Goal: Task Accomplishment & Management: Use online tool/utility

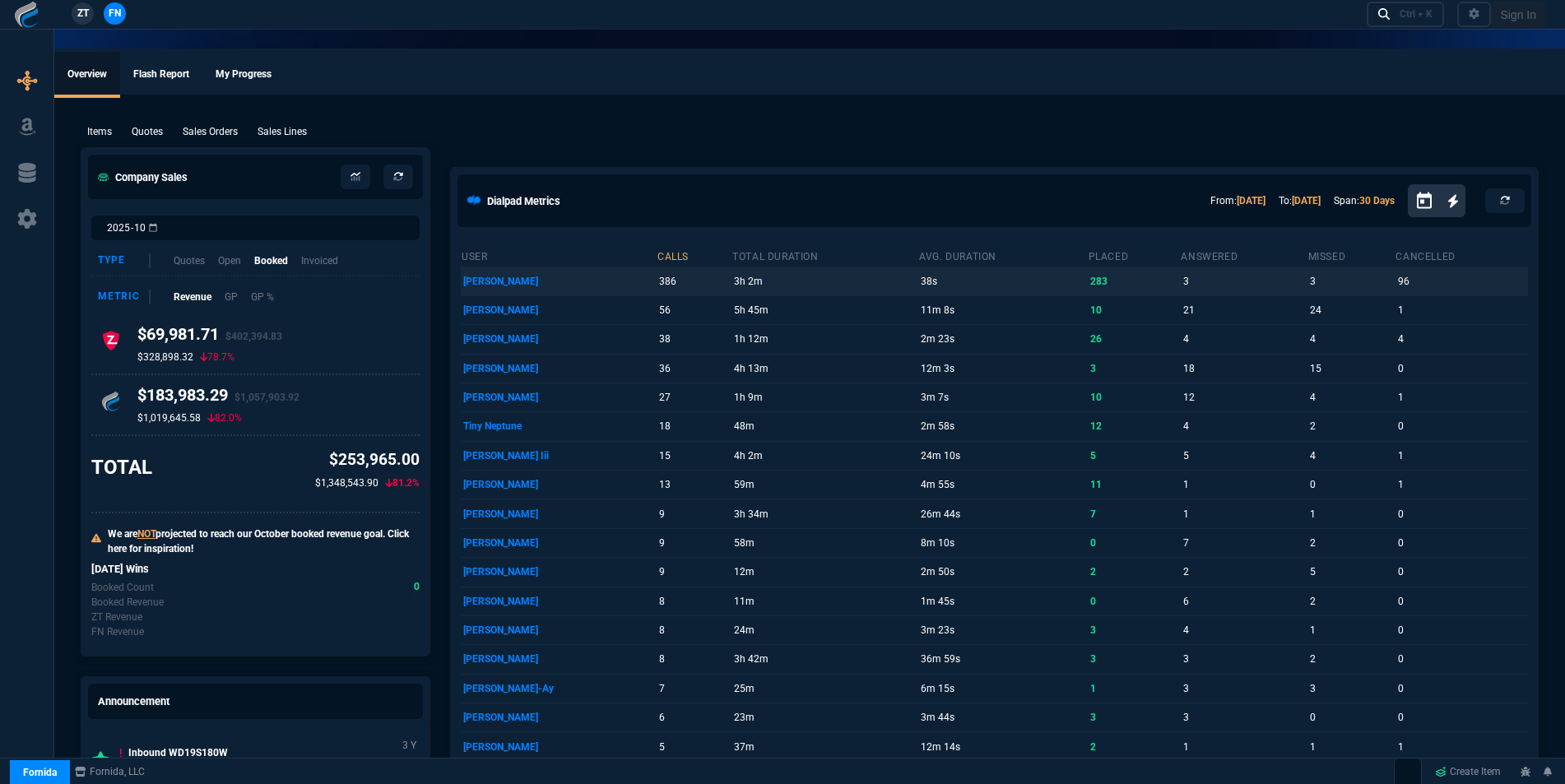
select select "16: [PERSON_NAME]"
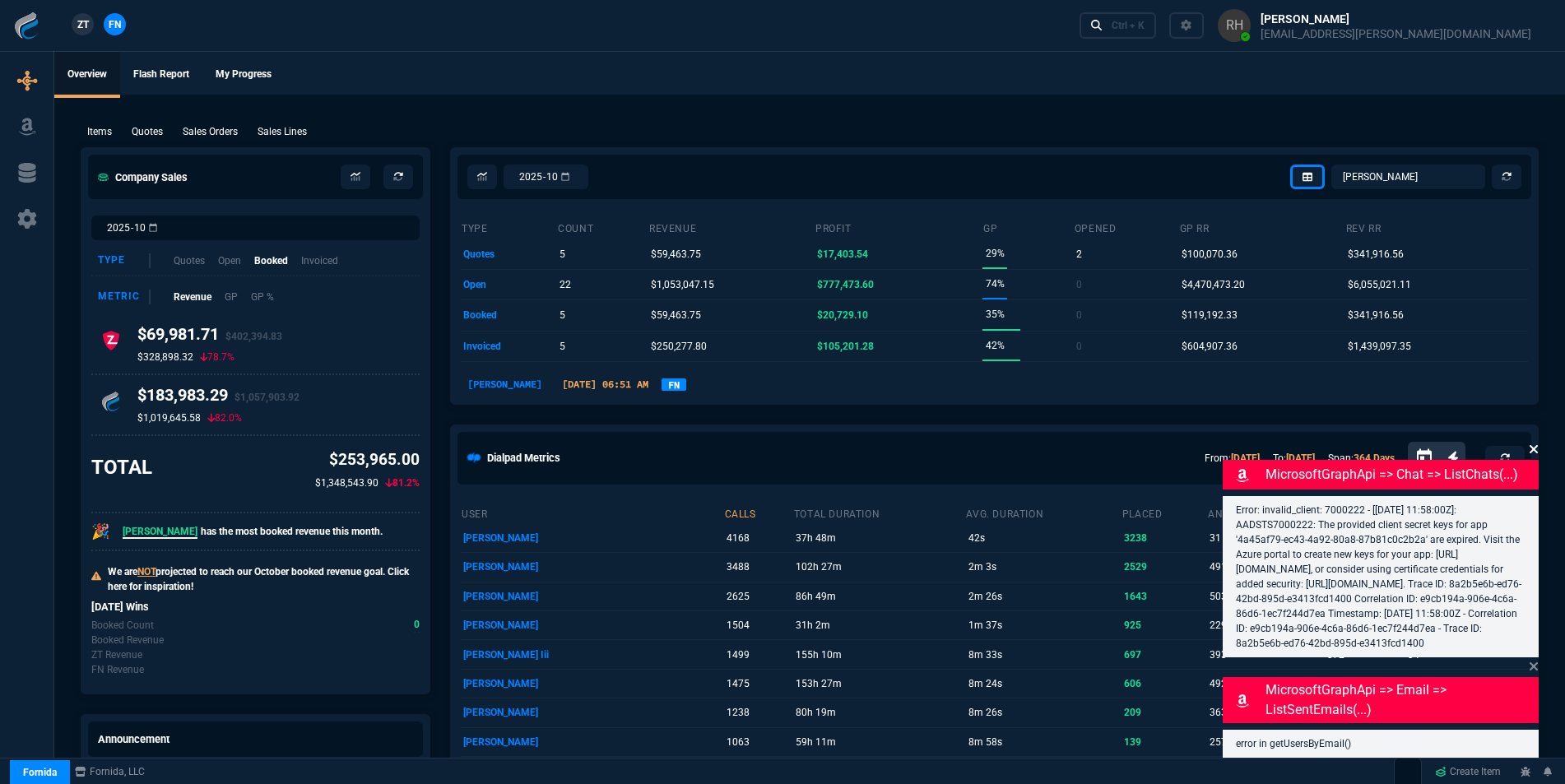
click at [1531, 443] on icon at bounding box center [1534, 450] width 10 height 14
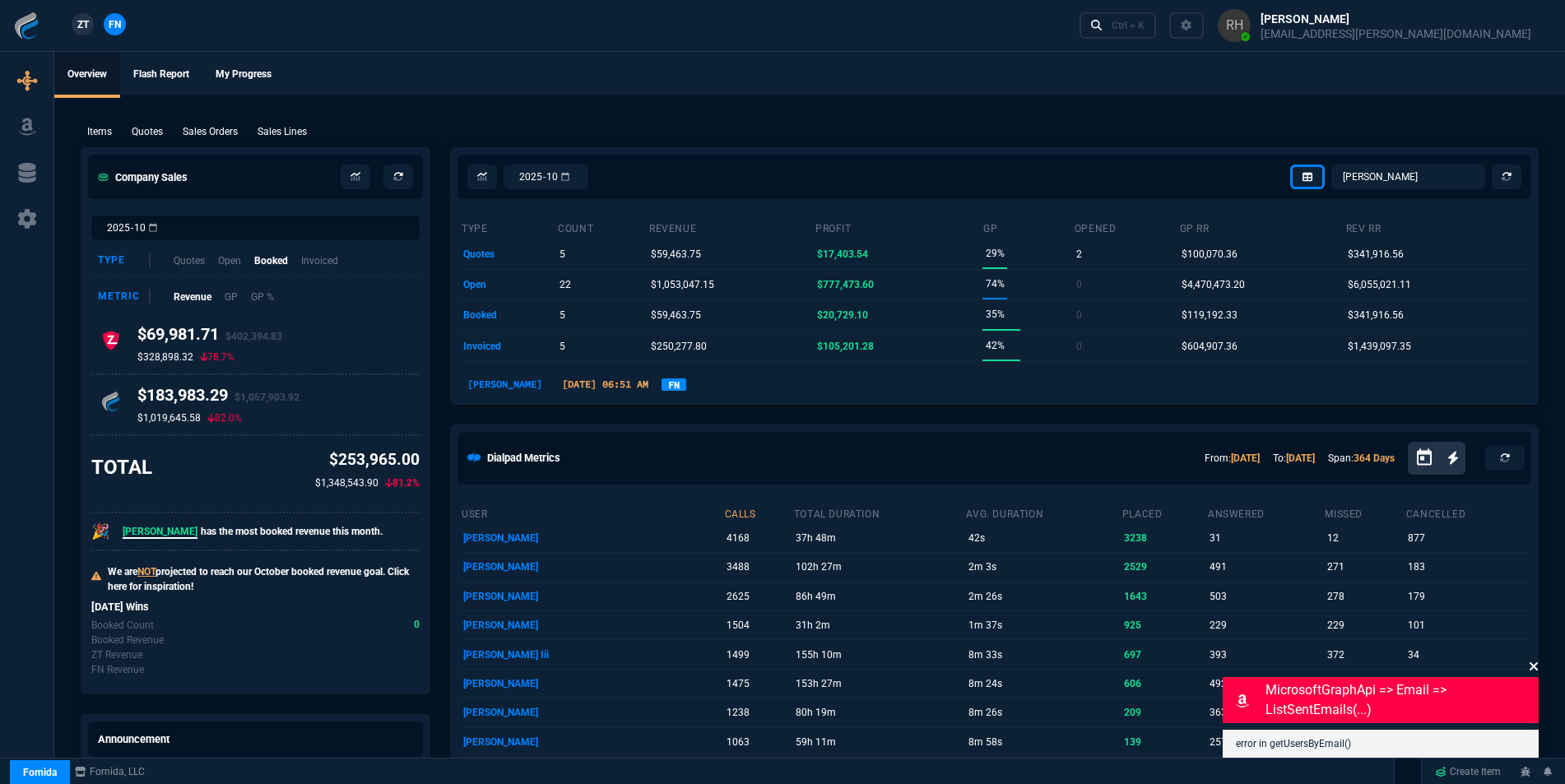
click at [1532, 660] on icon at bounding box center [1534, 667] width 10 height 14
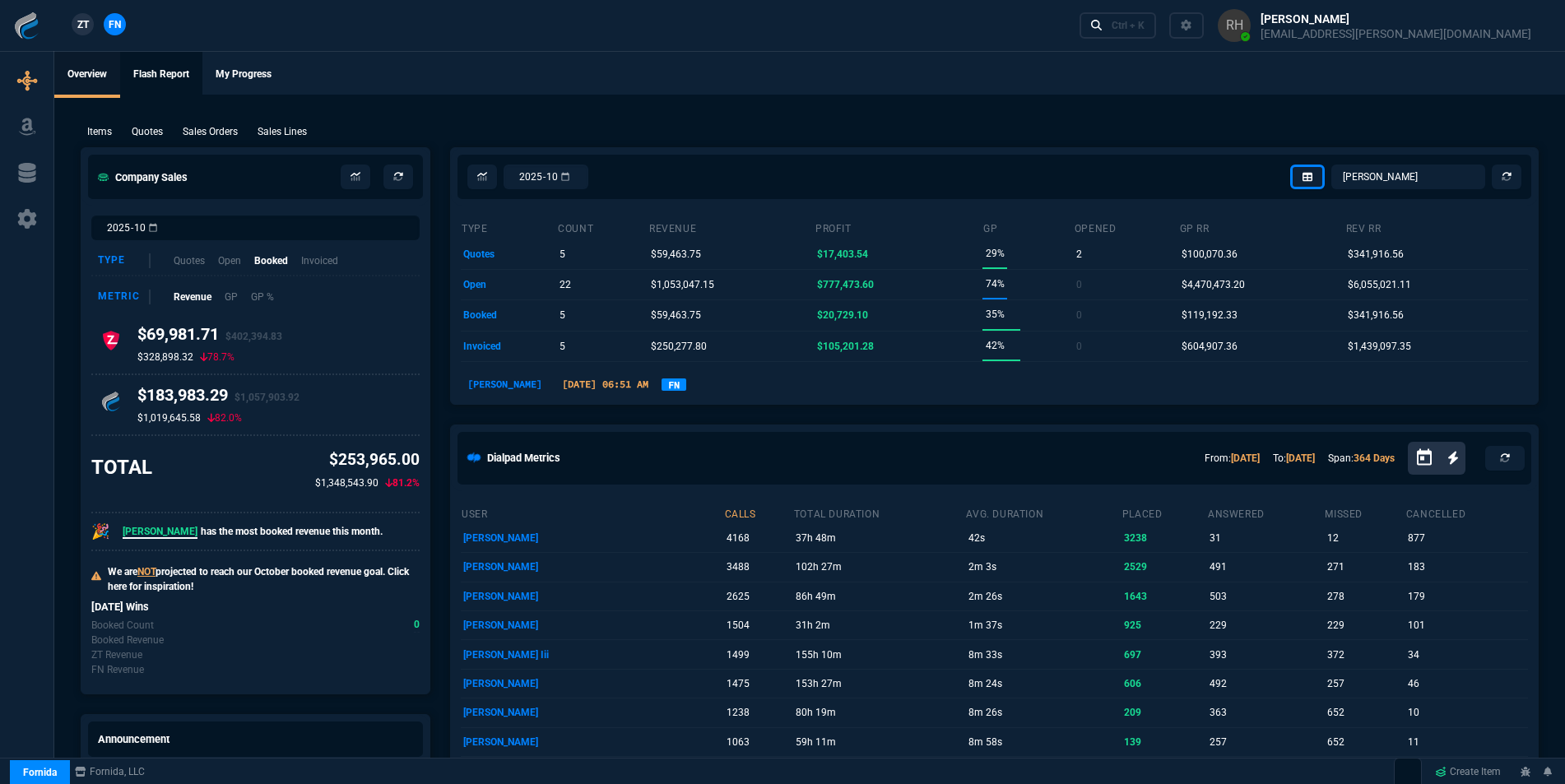
click at [155, 75] on link "Flash Report" at bounding box center [161, 75] width 82 height 46
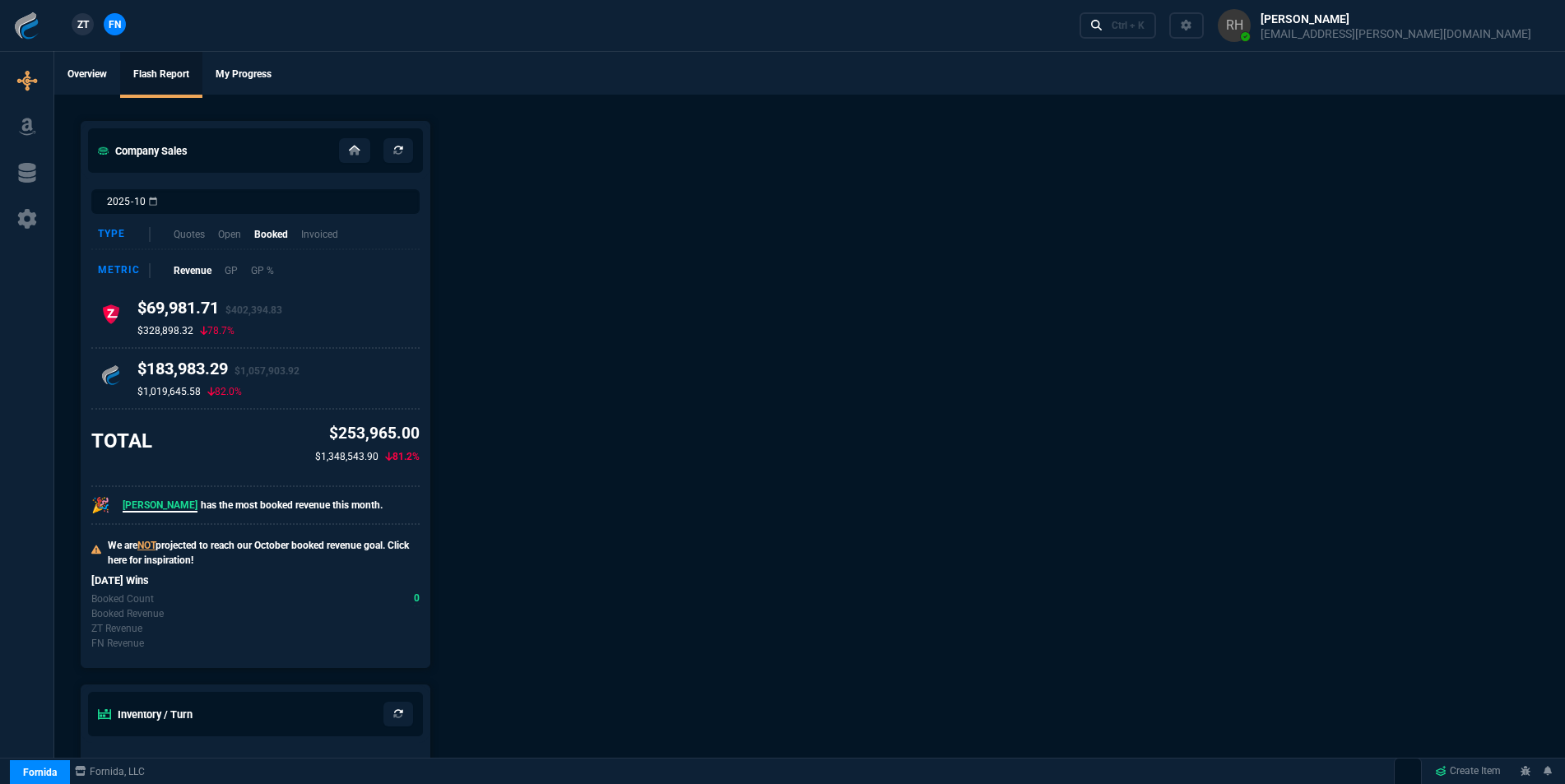
click at [102, 68] on link "Overview" at bounding box center [87, 75] width 66 height 46
select select "16: [PERSON_NAME]"
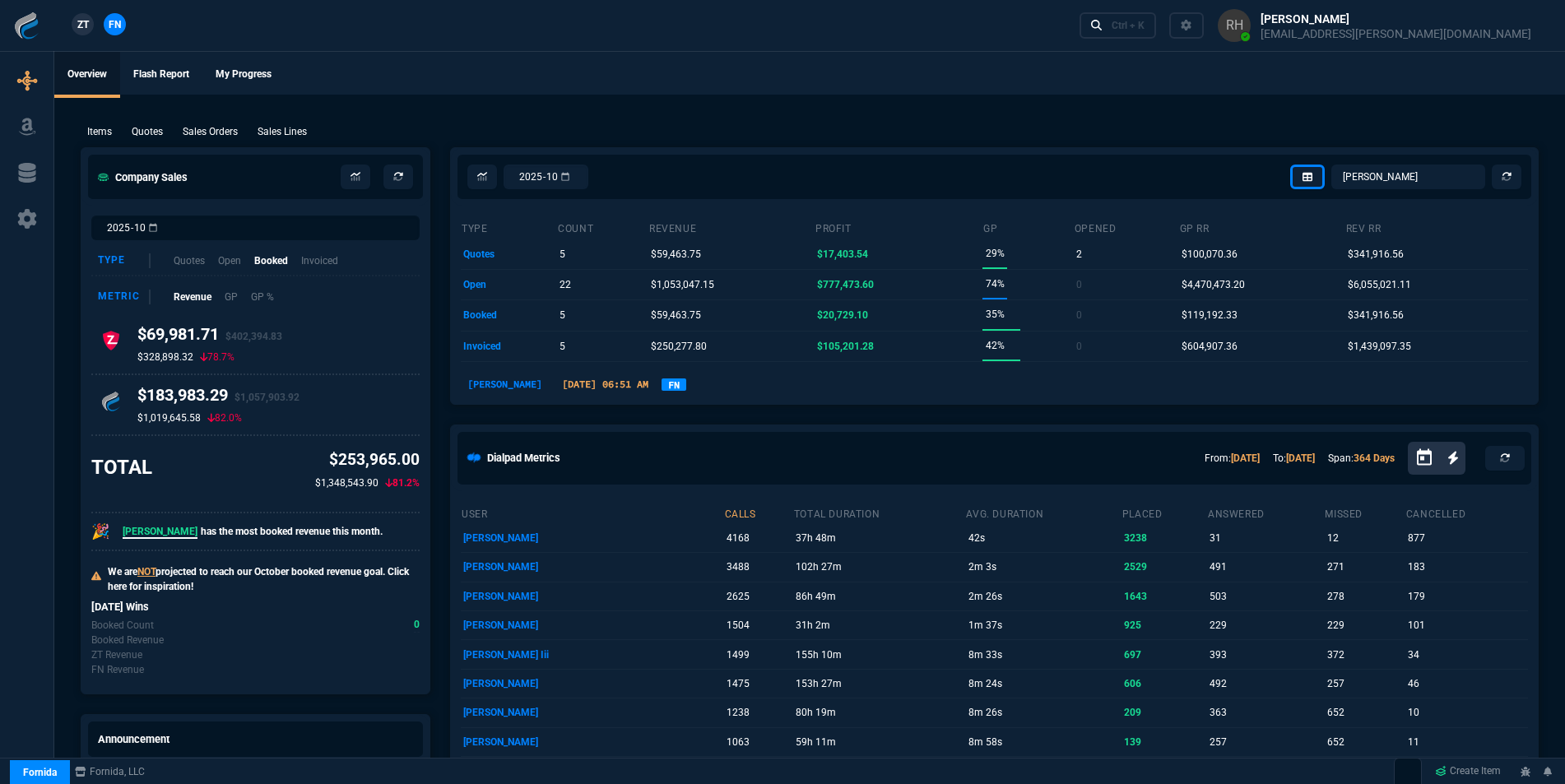
click at [149, 126] on p "Quotes" at bounding box center [147, 131] width 31 height 14
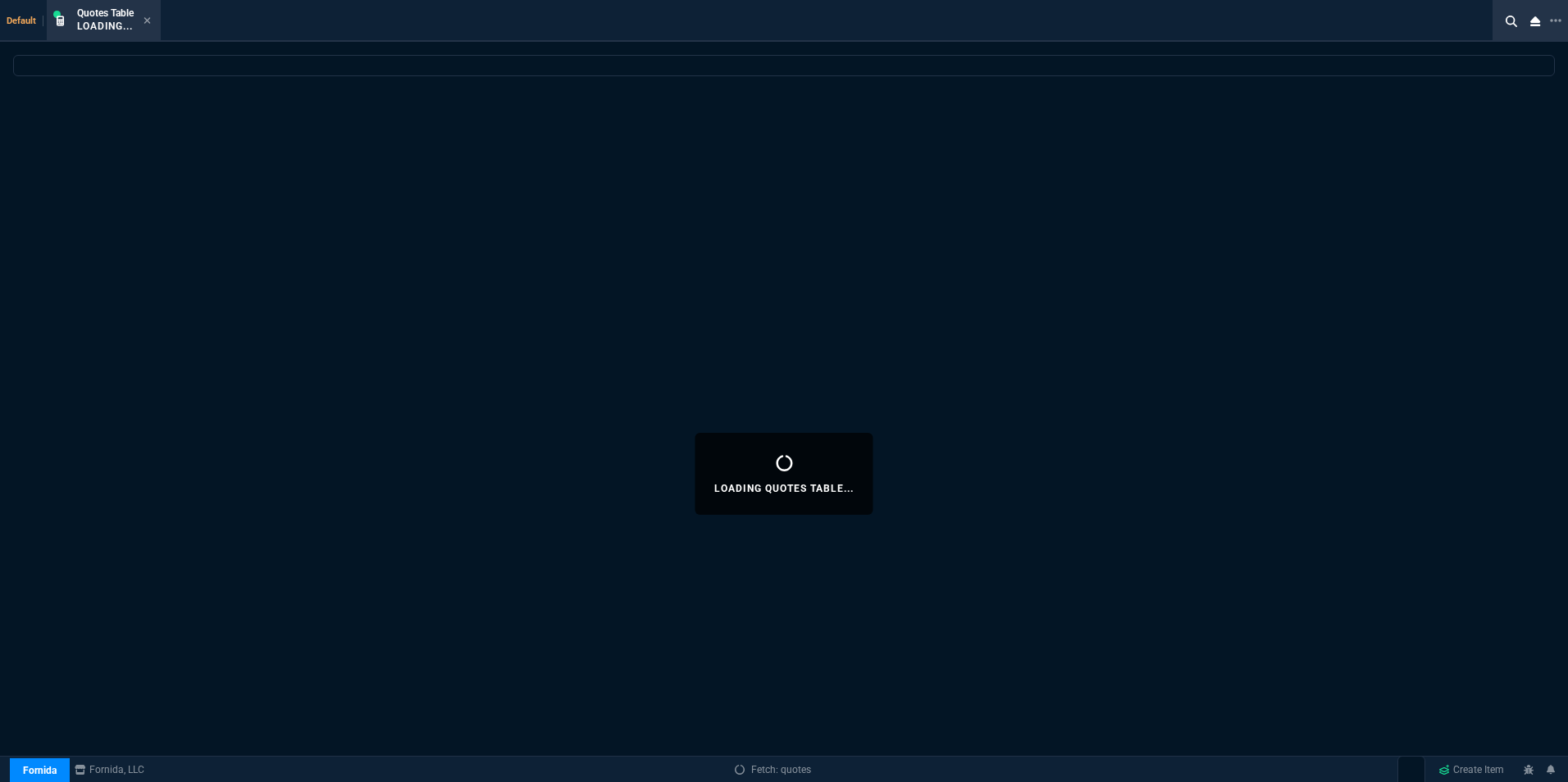
select select
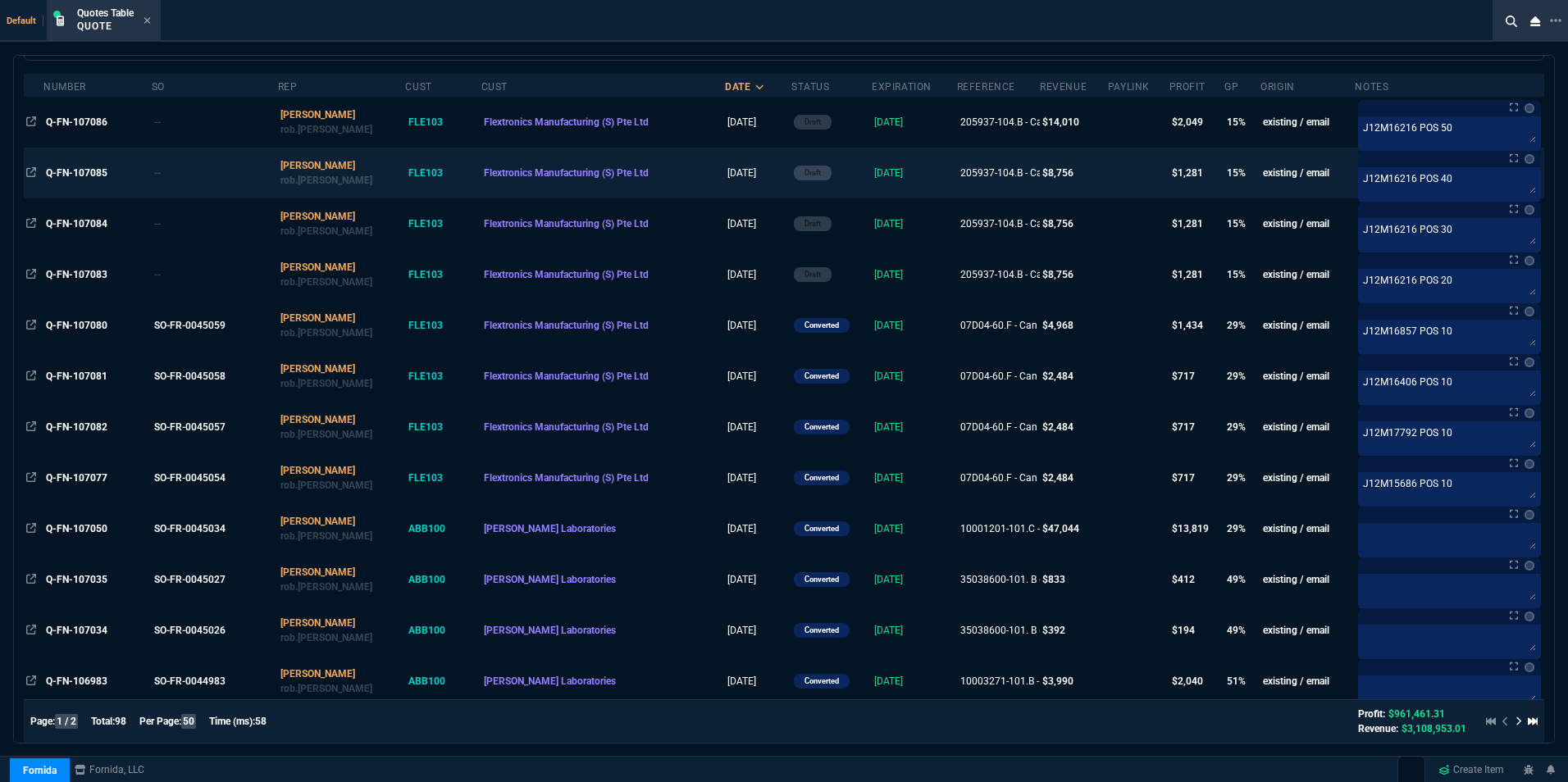
scroll to position [164, 0]
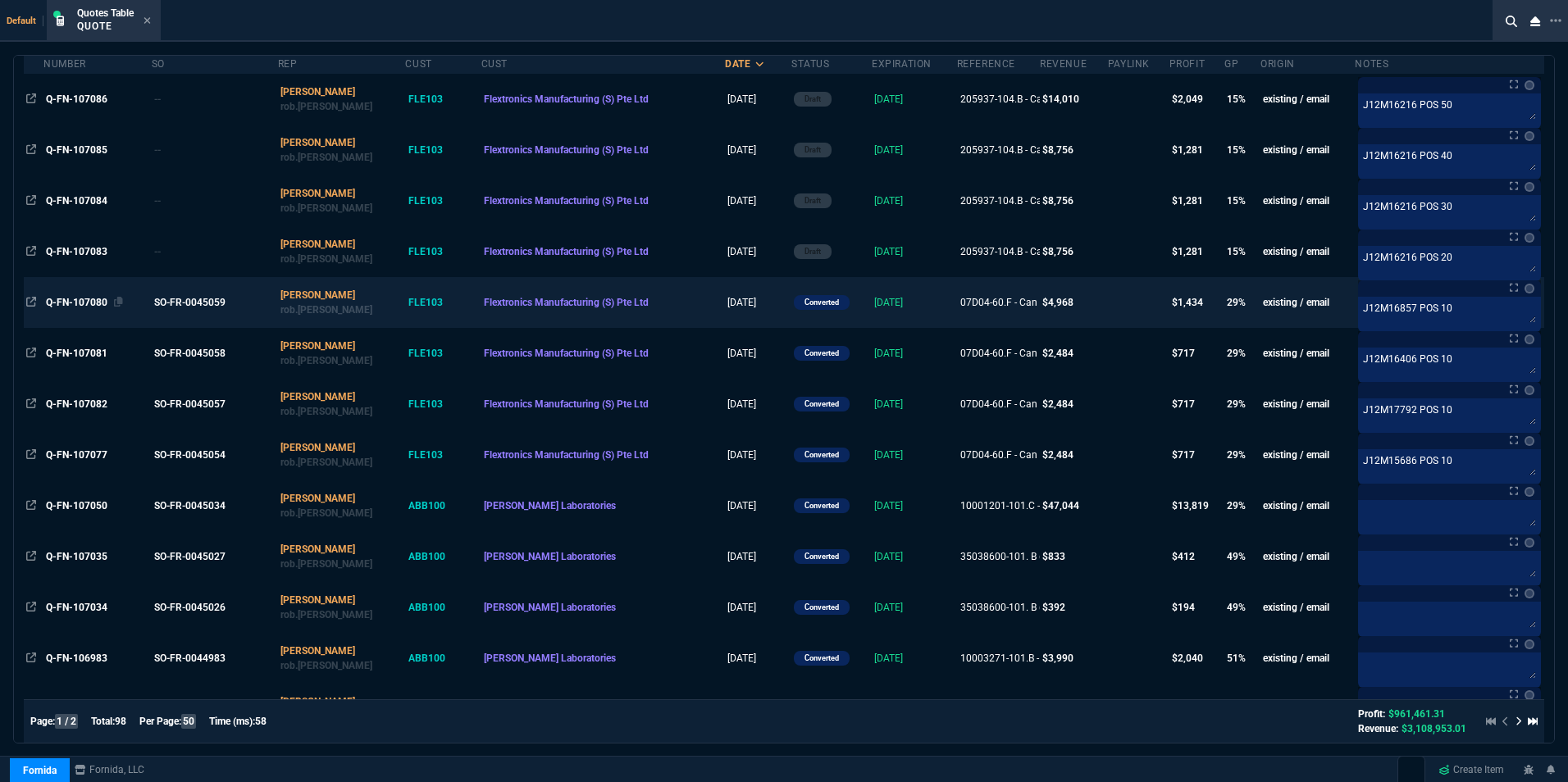
click at [78, 300] on span "Q-FN-107080" at bounding box center [76, 303] width 62 height 12
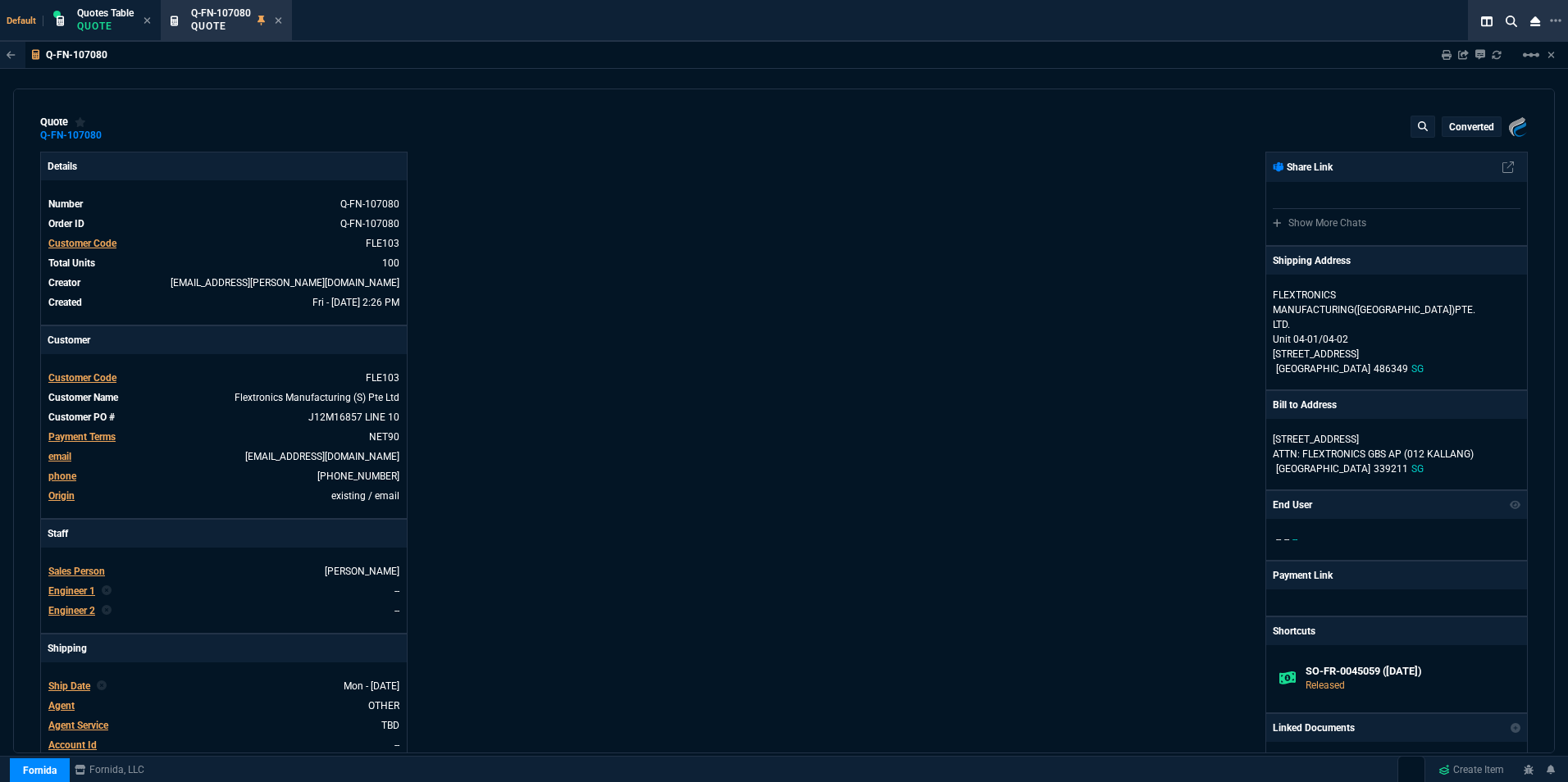
type input "33"
type input "16"
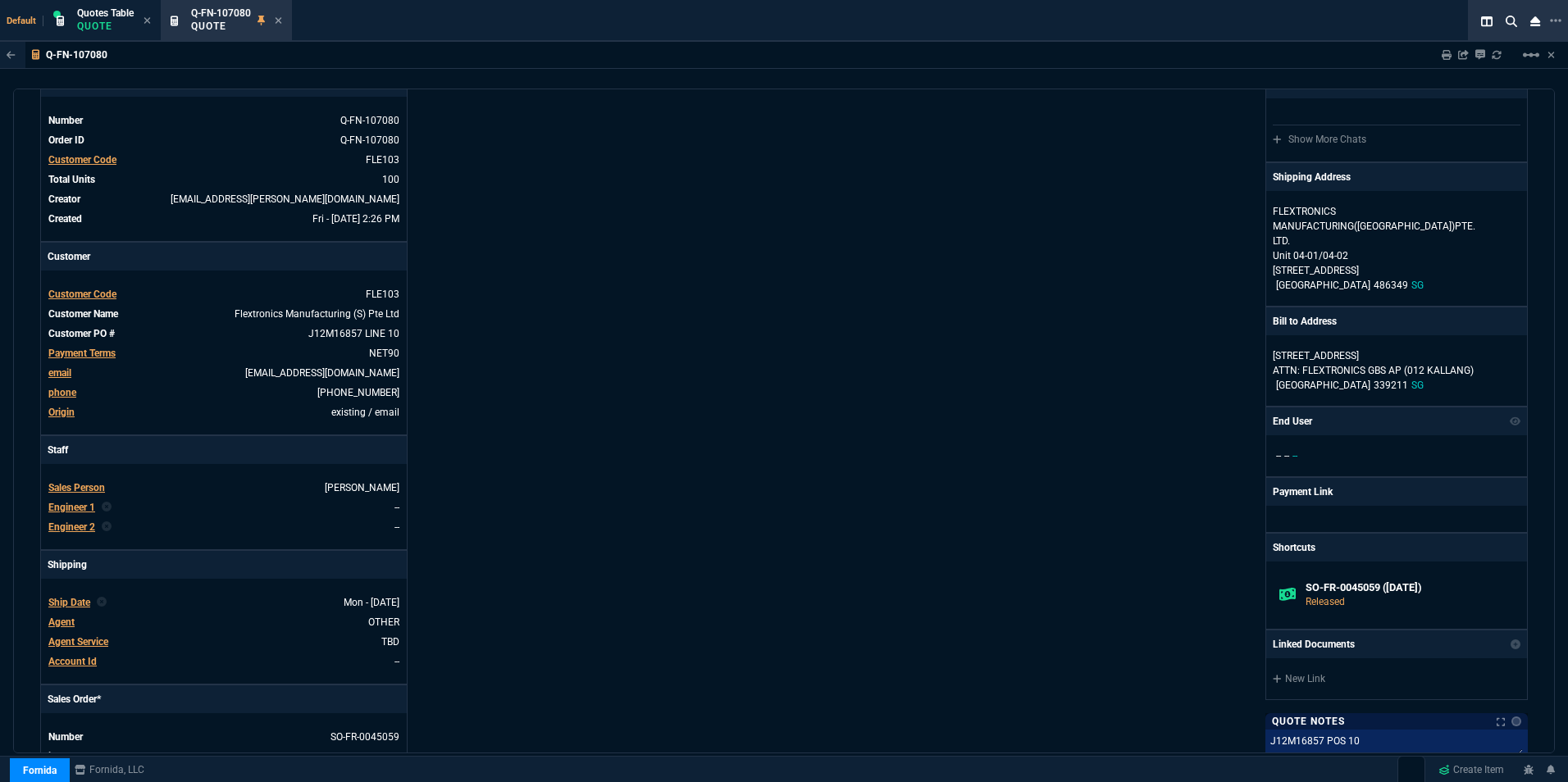
scroll to position [0, 0]
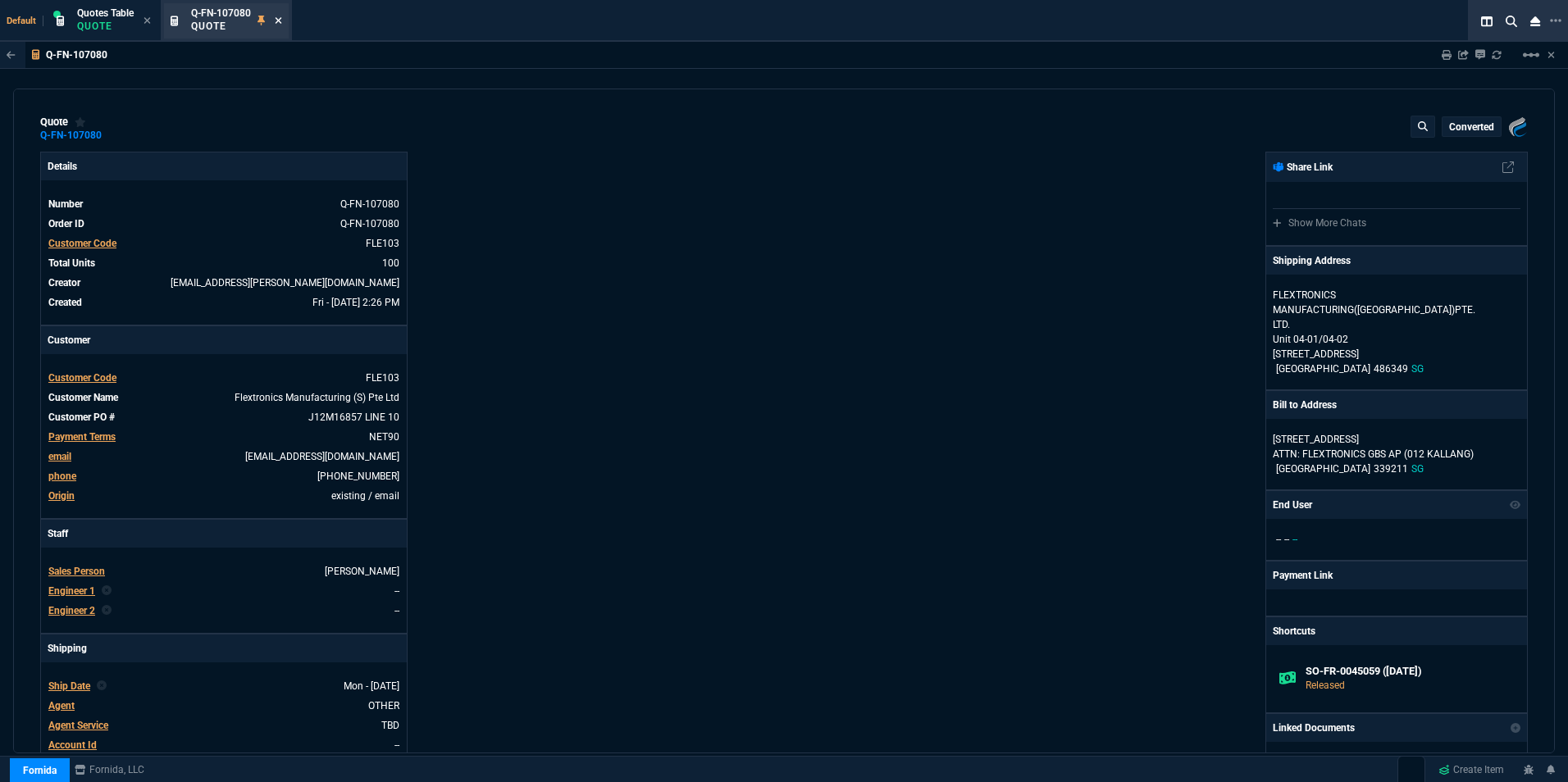
click at [278, 19] on icon at bounding box center [279, 20] width 7 height 7
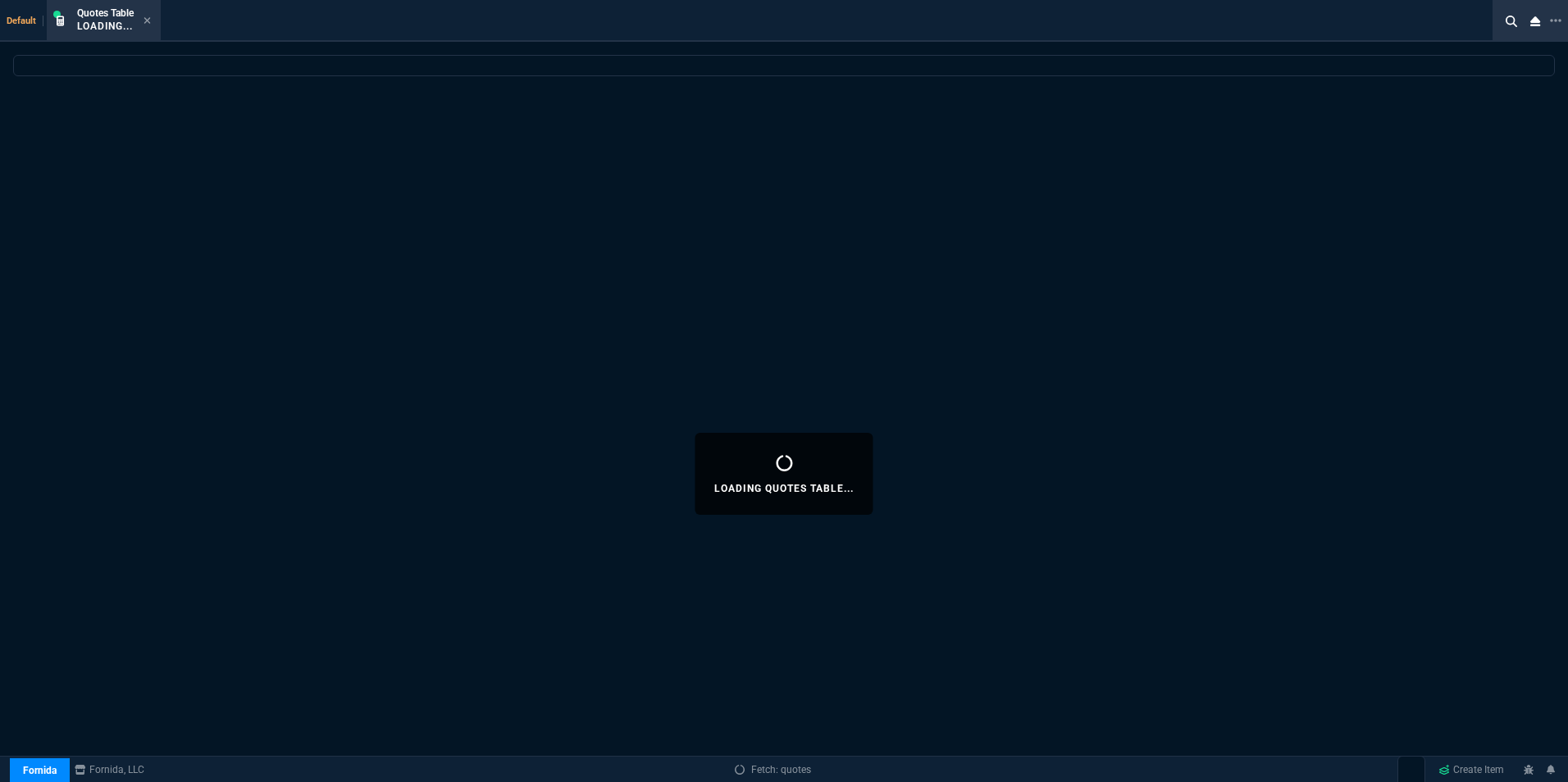
select select
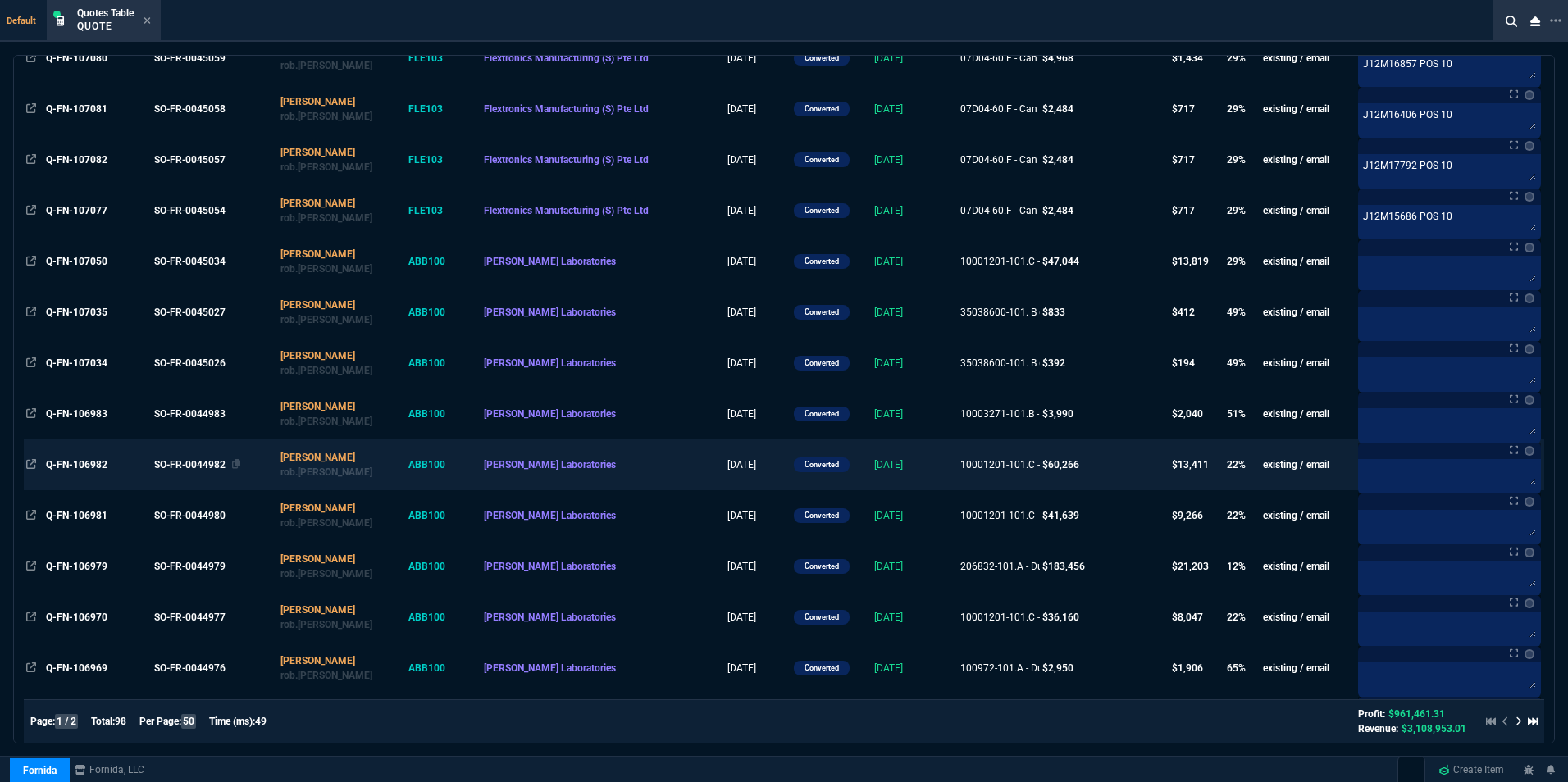
scroll to position [410, 0]
click at [206, 465] on div "SO-FR-0044982" at bounding box center [212, 462] width 118 height 14
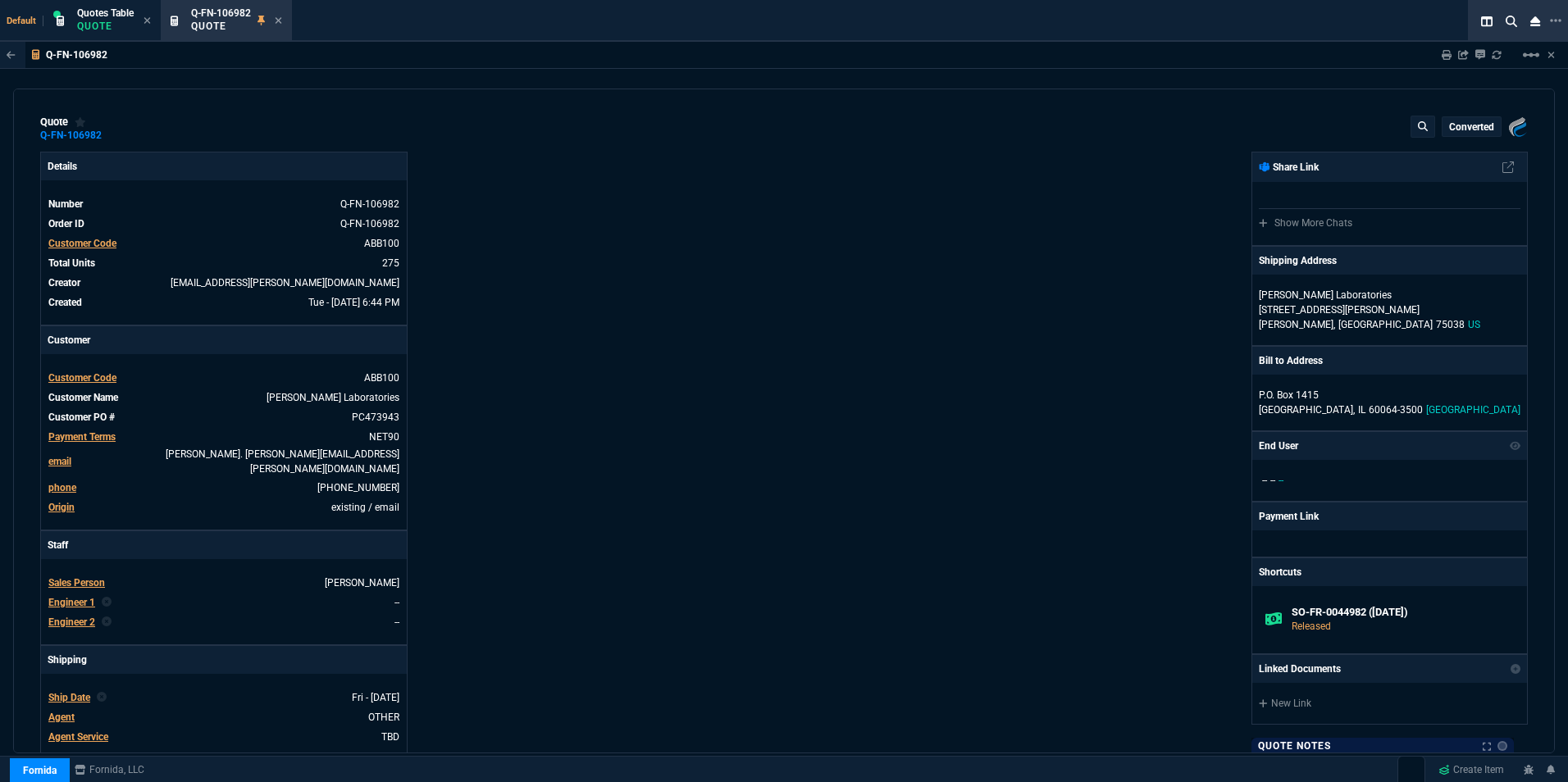
type input "26"
type input "58"
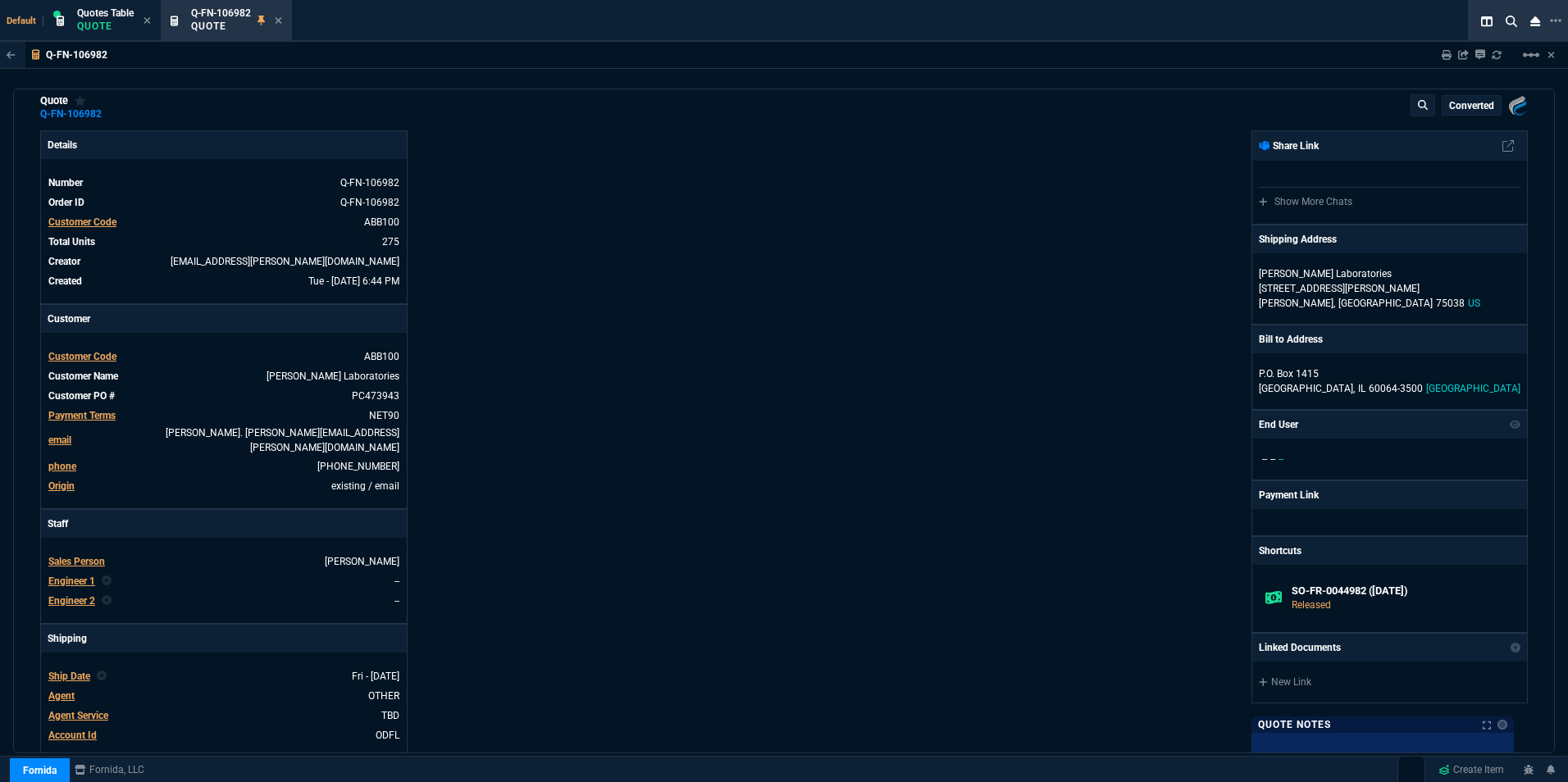
scroll to position [0, 0]
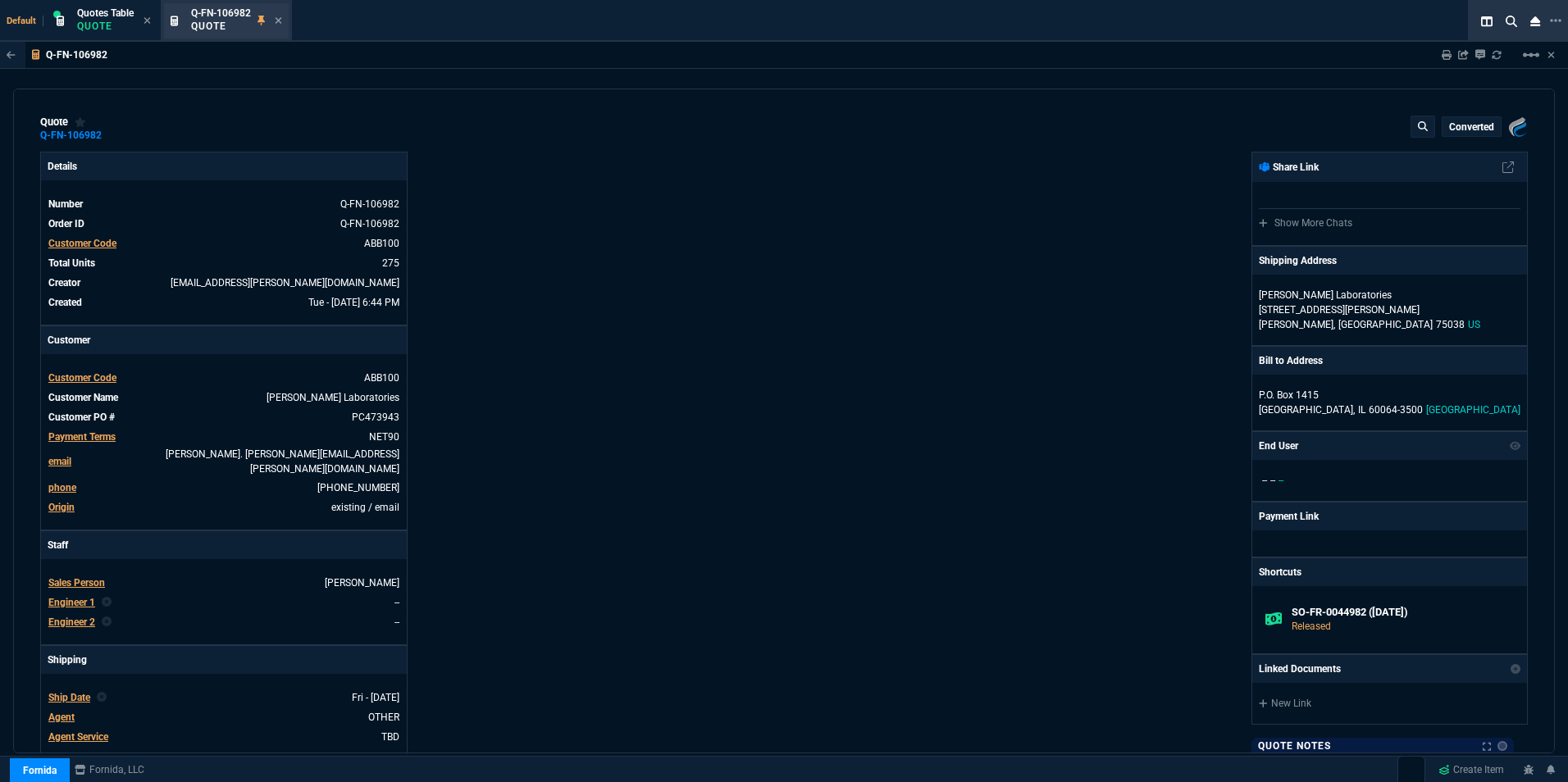
click at [282, 12] on div "Q-FN-106982 Quote" at bounding box center [237, 21] width 91 height 29
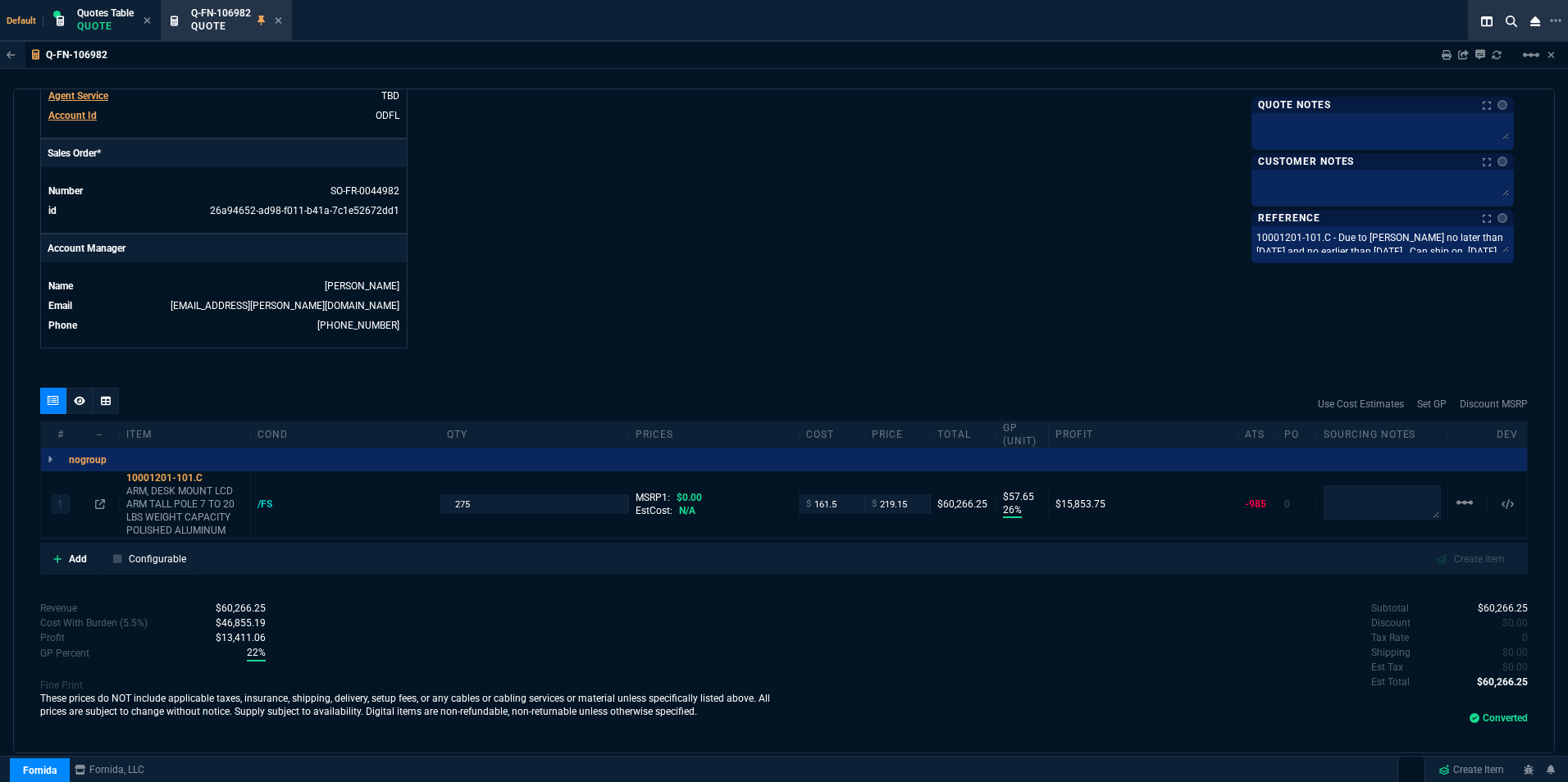
scroll to position [645, 0]
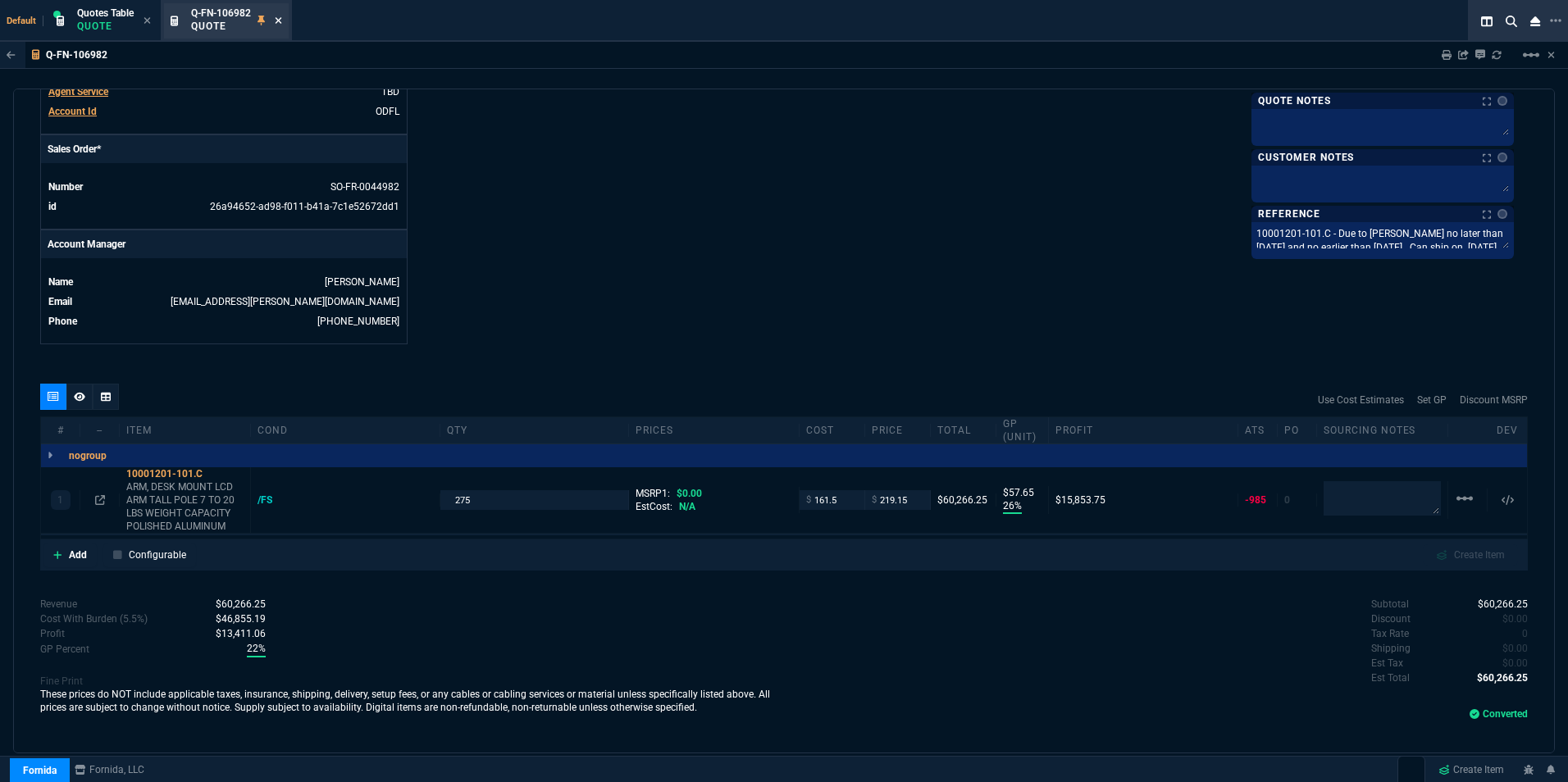
click at [277, 17] on icon at bounding box center [278, 20] width 8 height 10
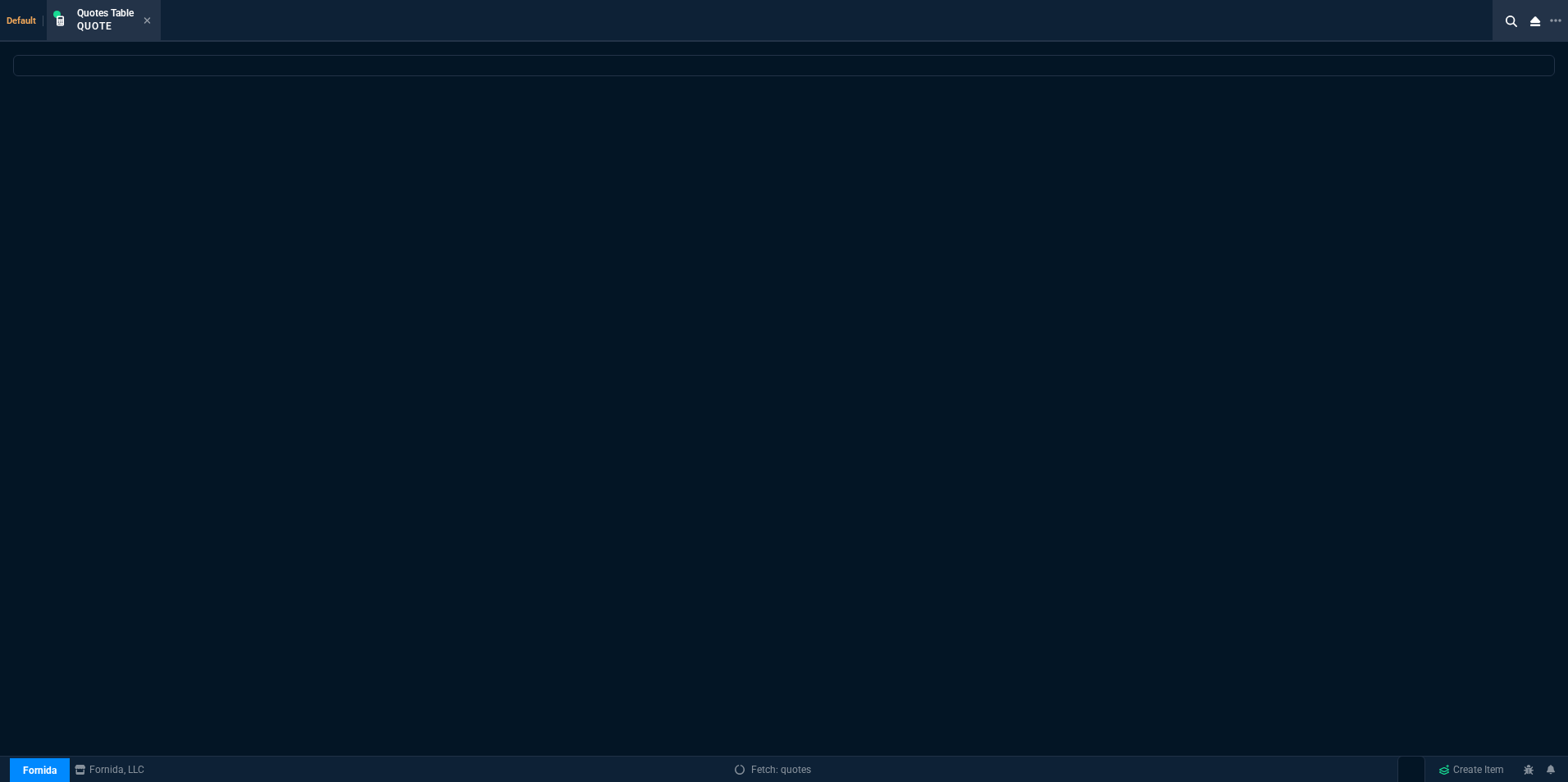
select select
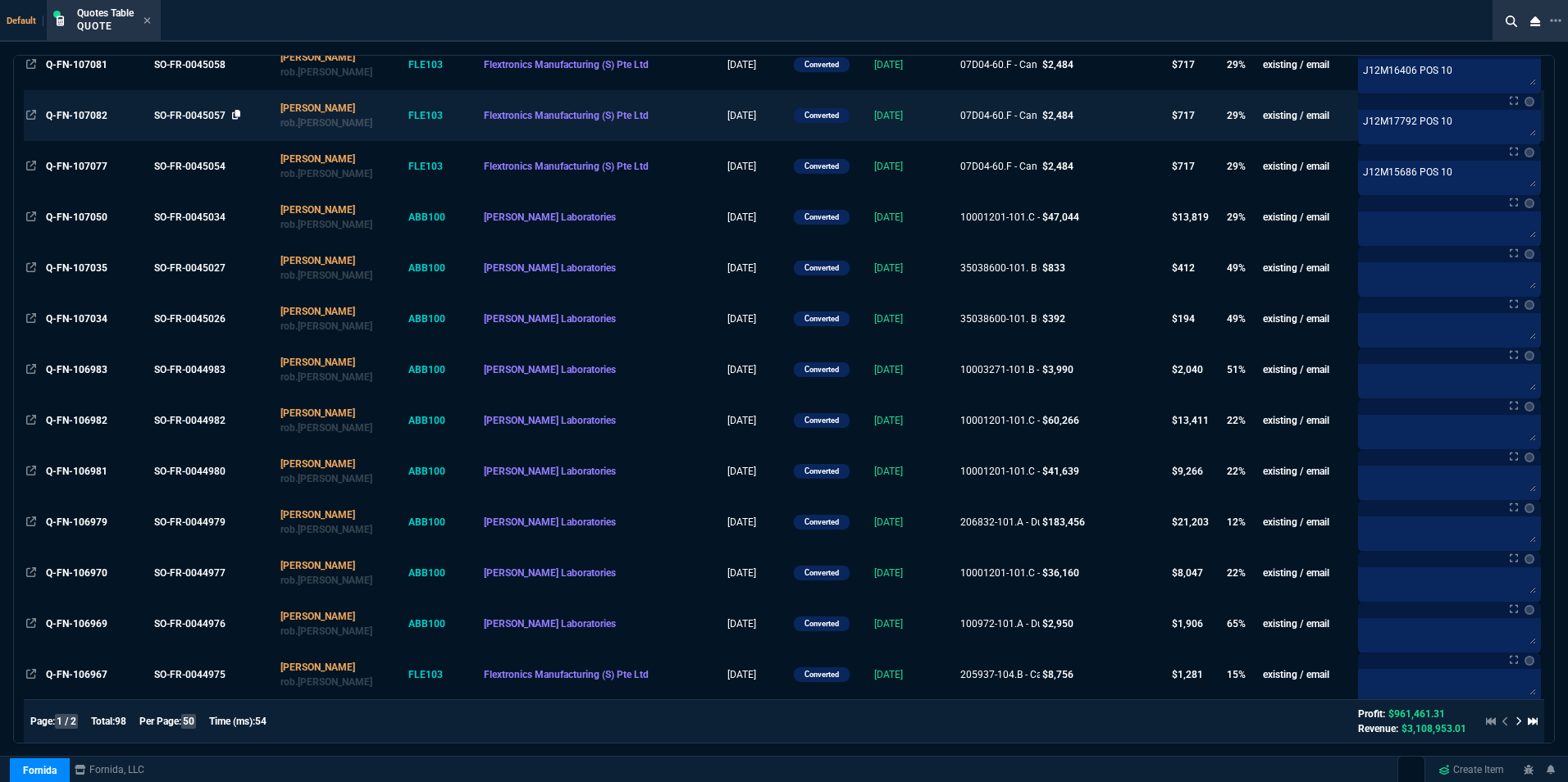
scroll to position [492, 0]
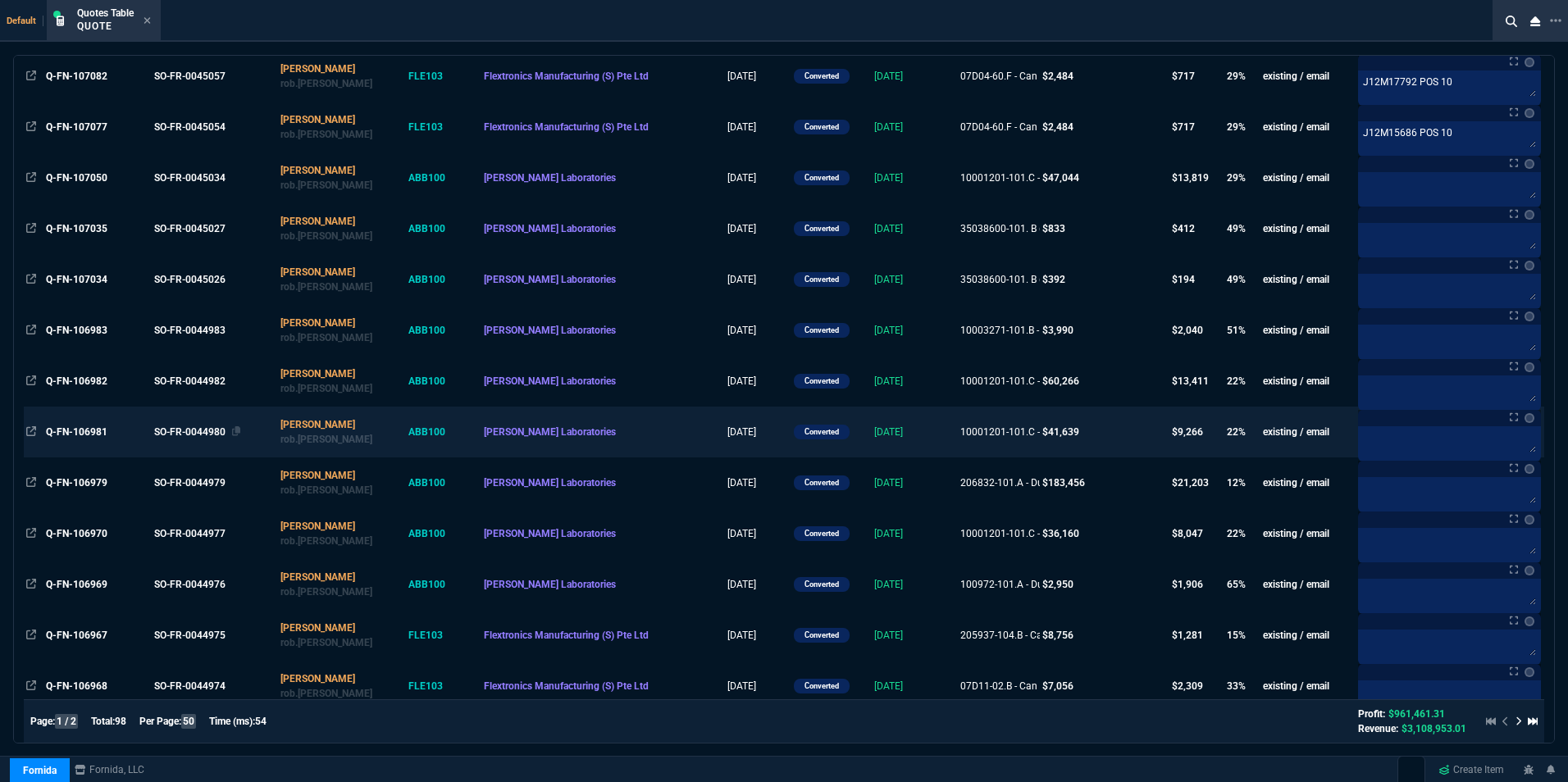
click at [211, 430] on div "SO-FR-0044980" at bounding box center [212, 431] width 118 height 14
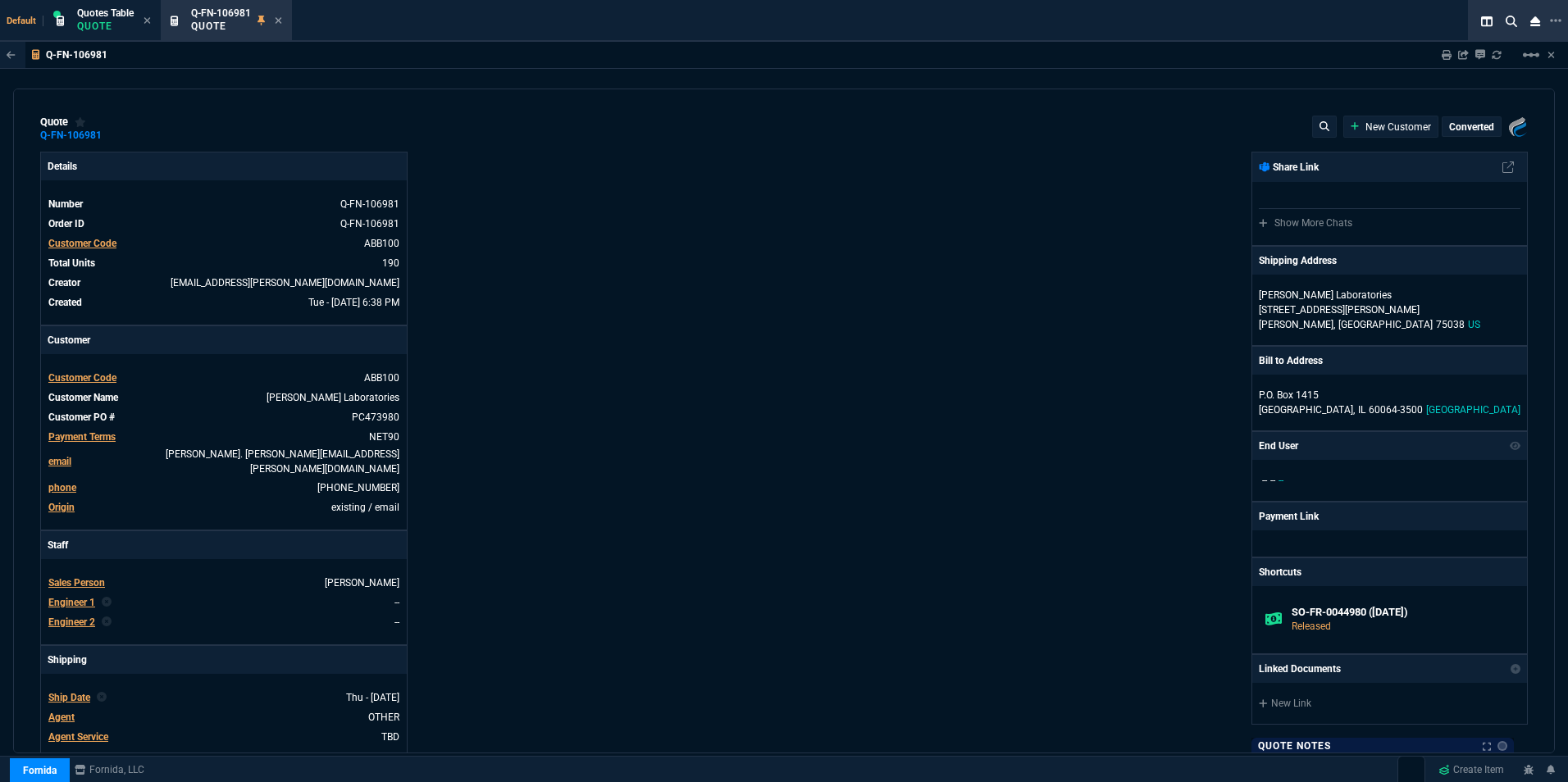
type input "26"
type input "58"
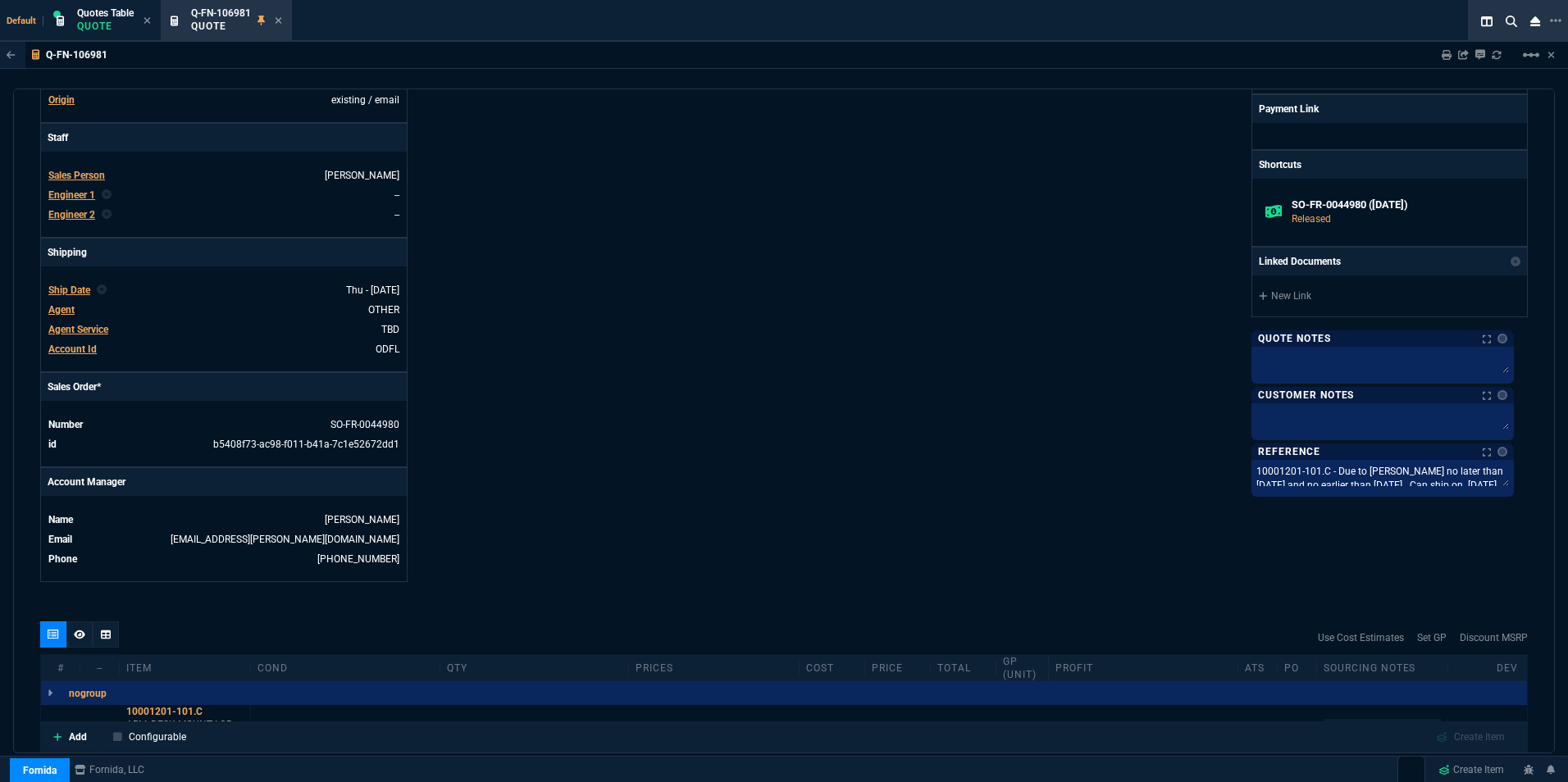
scroll to position [645, 0]
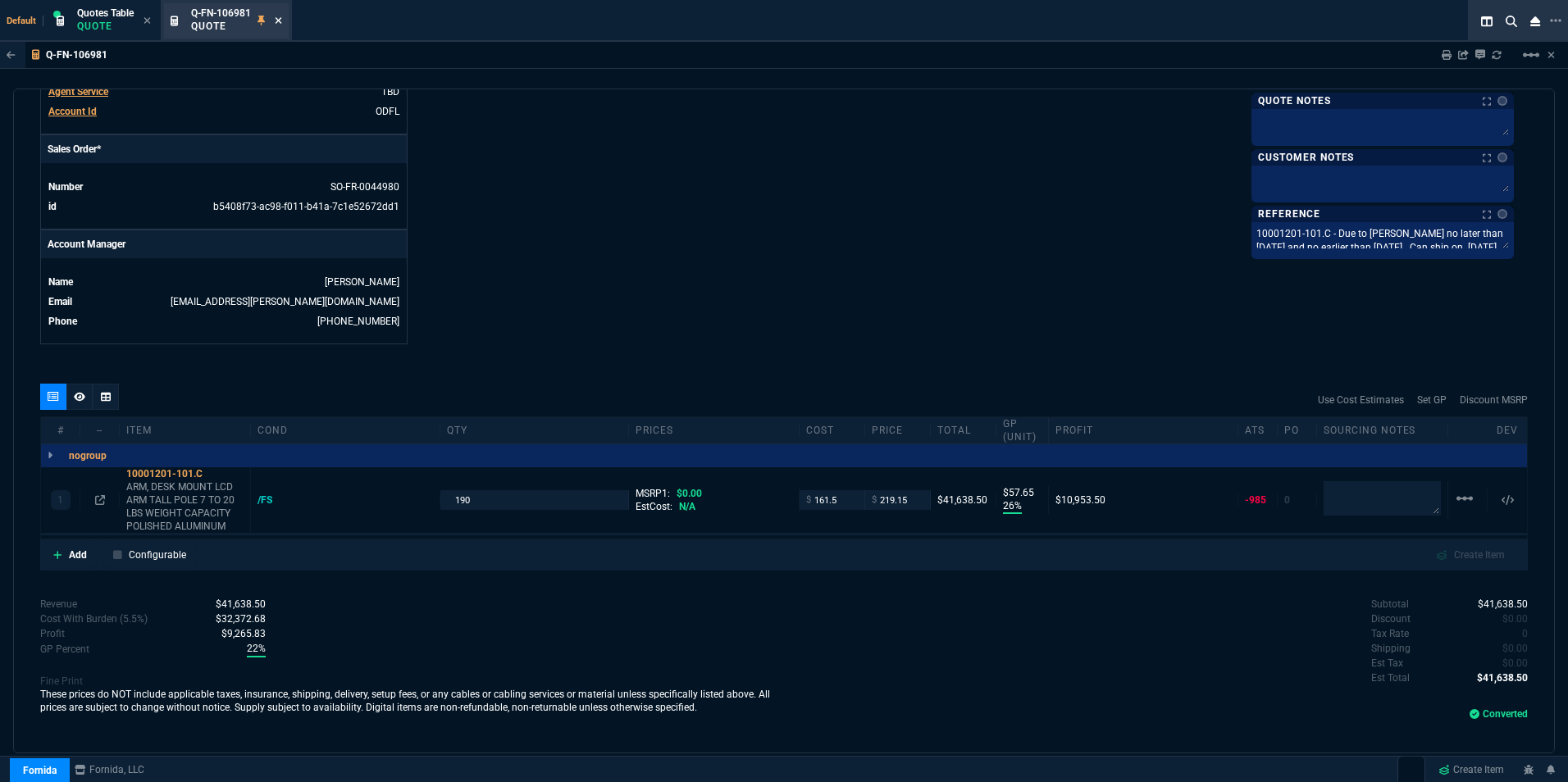
click at [280, 18] on icon at bounding box center [278, 20] width 8 height 10
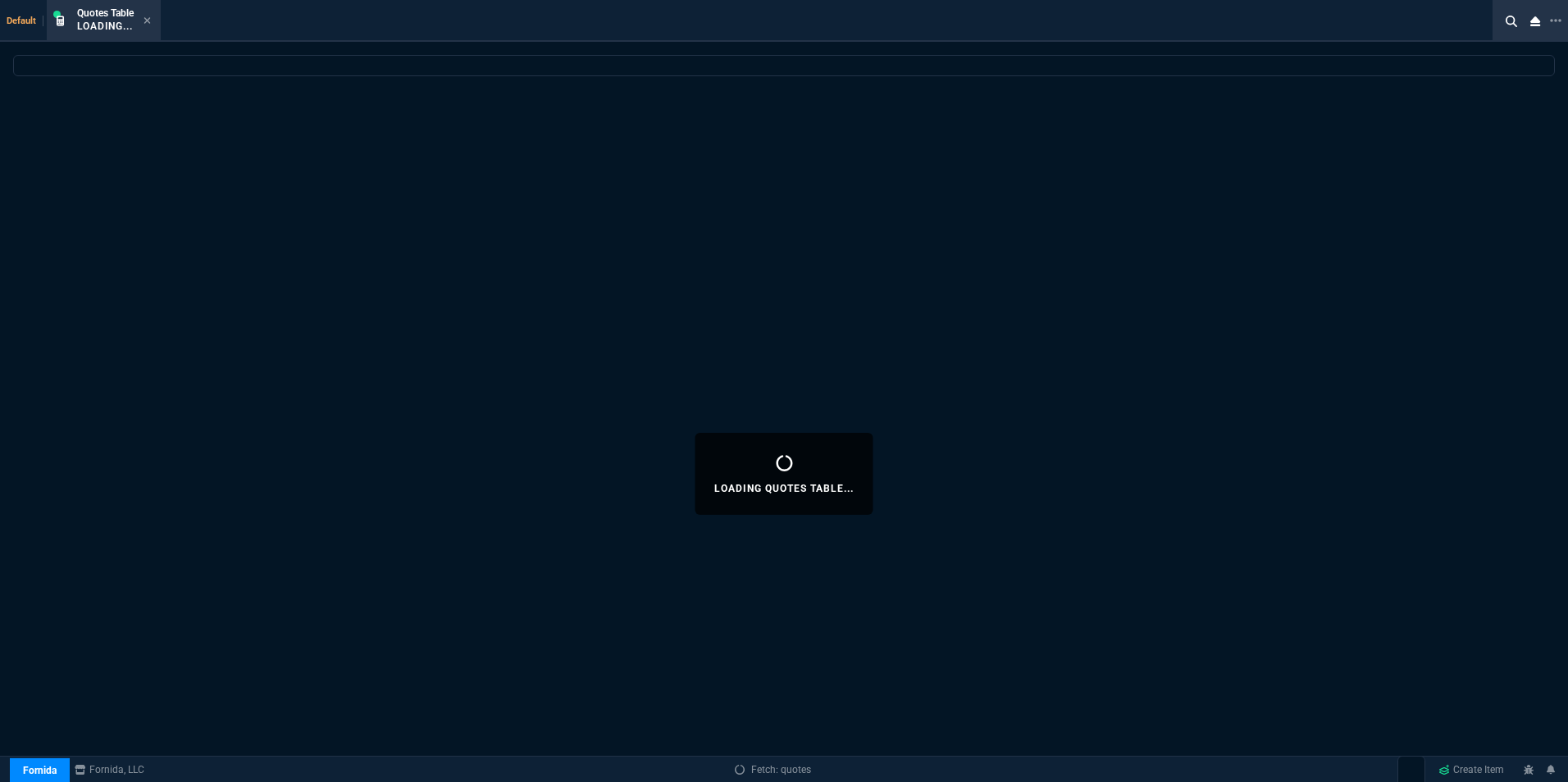
select select
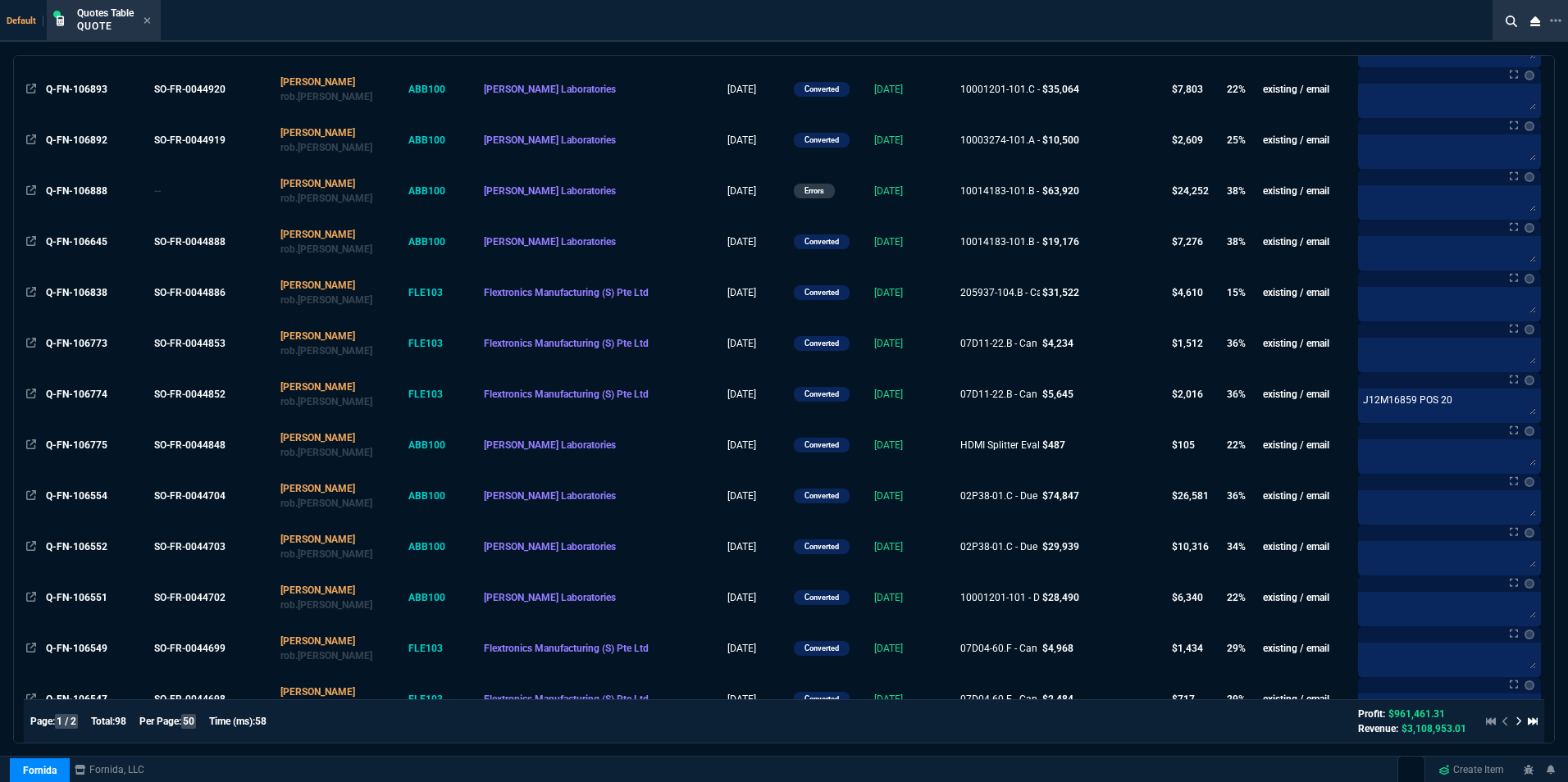
scroll to position [1311, 0]
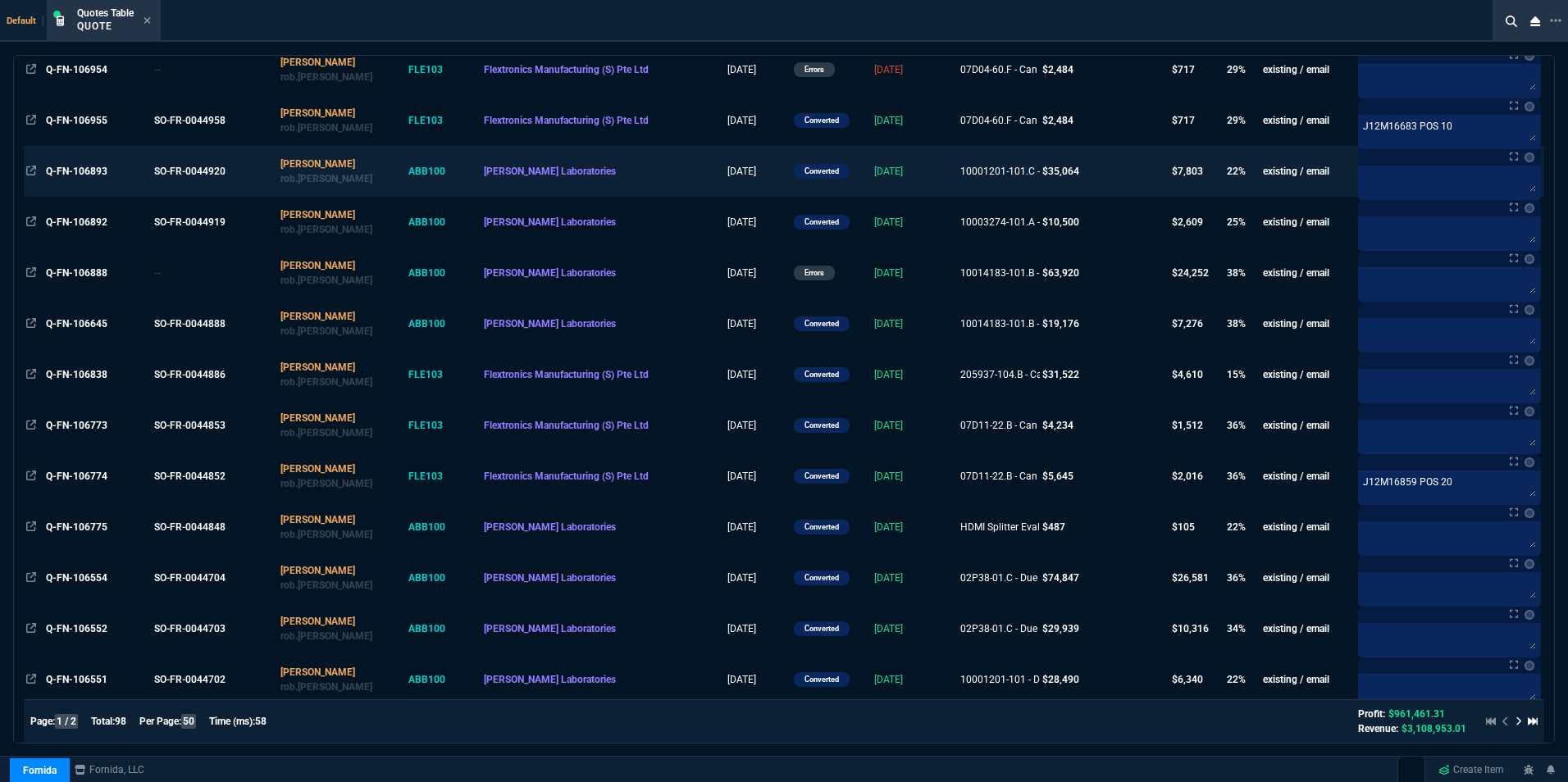
click at [200, 161] on td "SO-FR-0044920" at bounding box center [214, 172] width 126 height 51
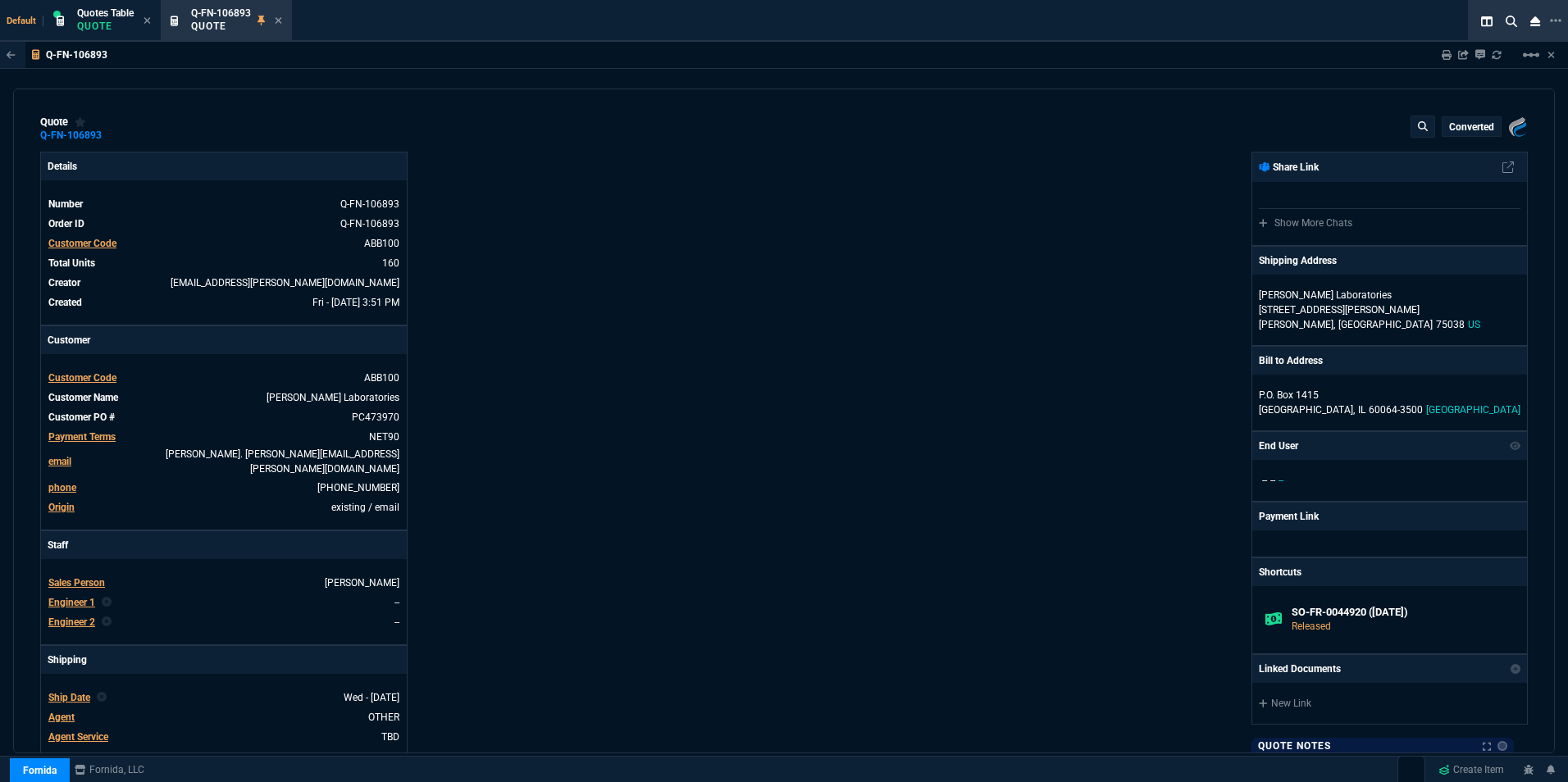
type input "26"
type input "58"
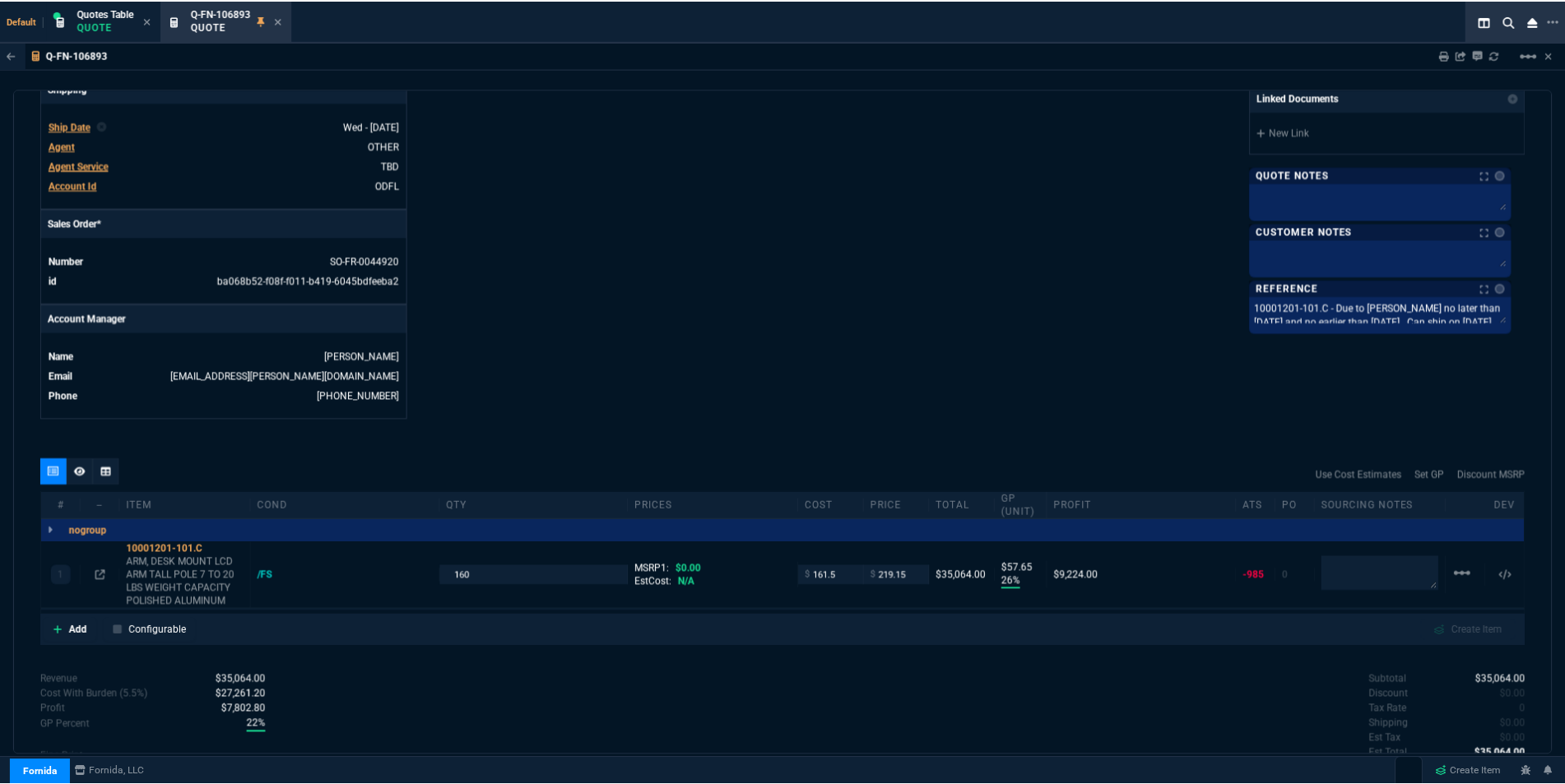
scroll to position [576, 0]
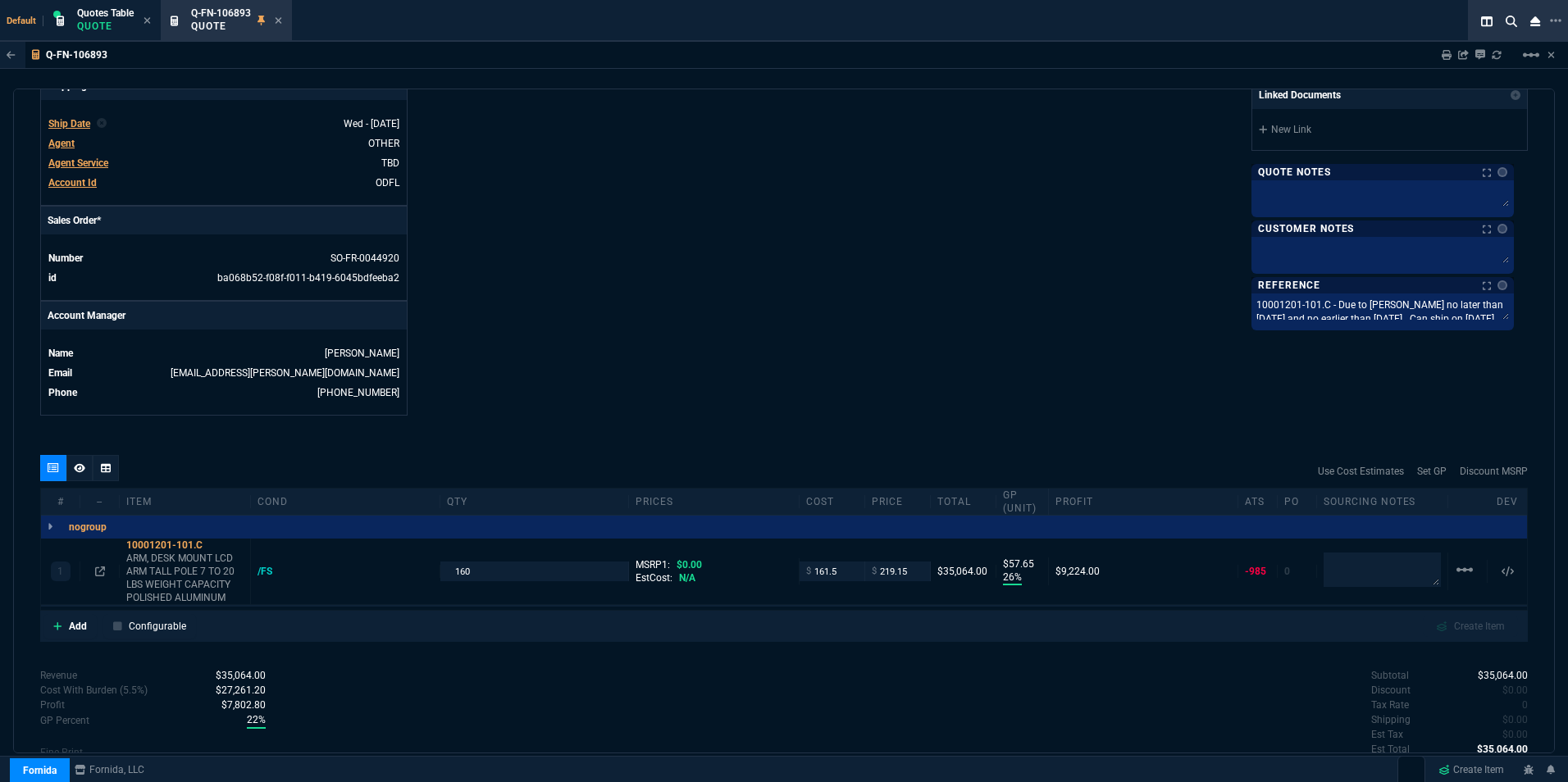
click at [282, 15] on nx-icon at bounding box center [278, 21] width 8 height 14
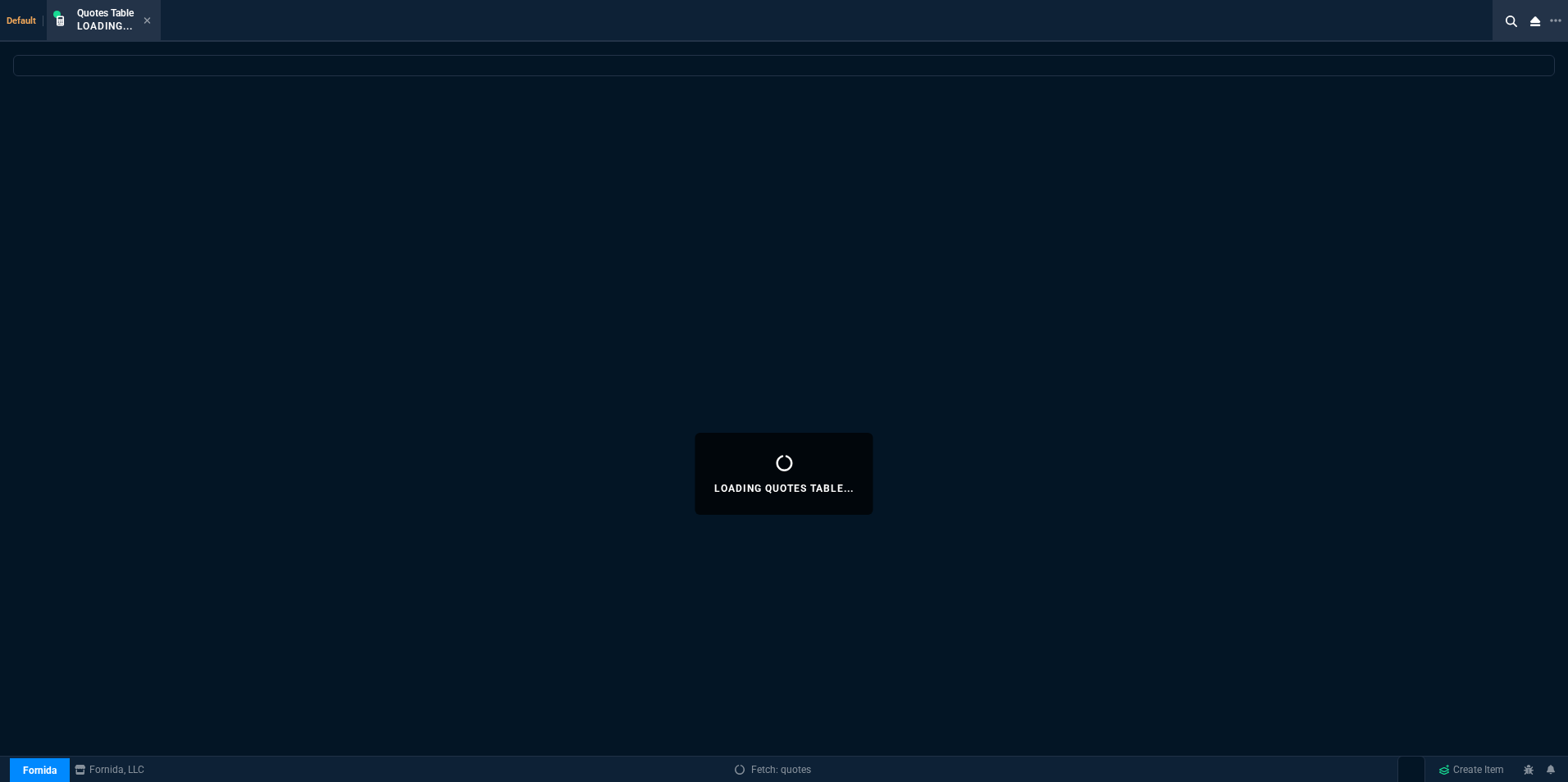
select select
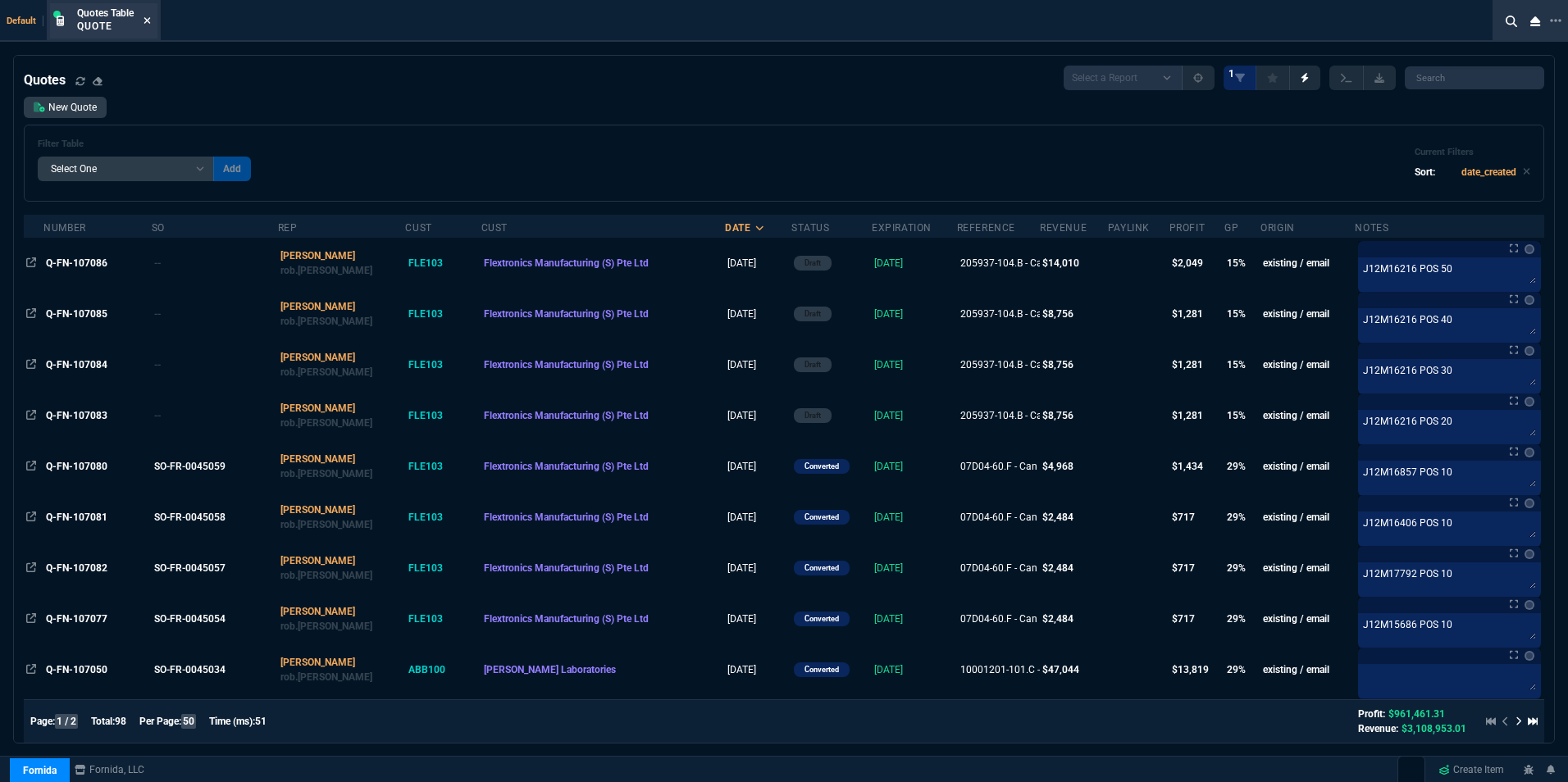
click at [145, 19] on icon at bounding box center [147, 20] width 8 height 10
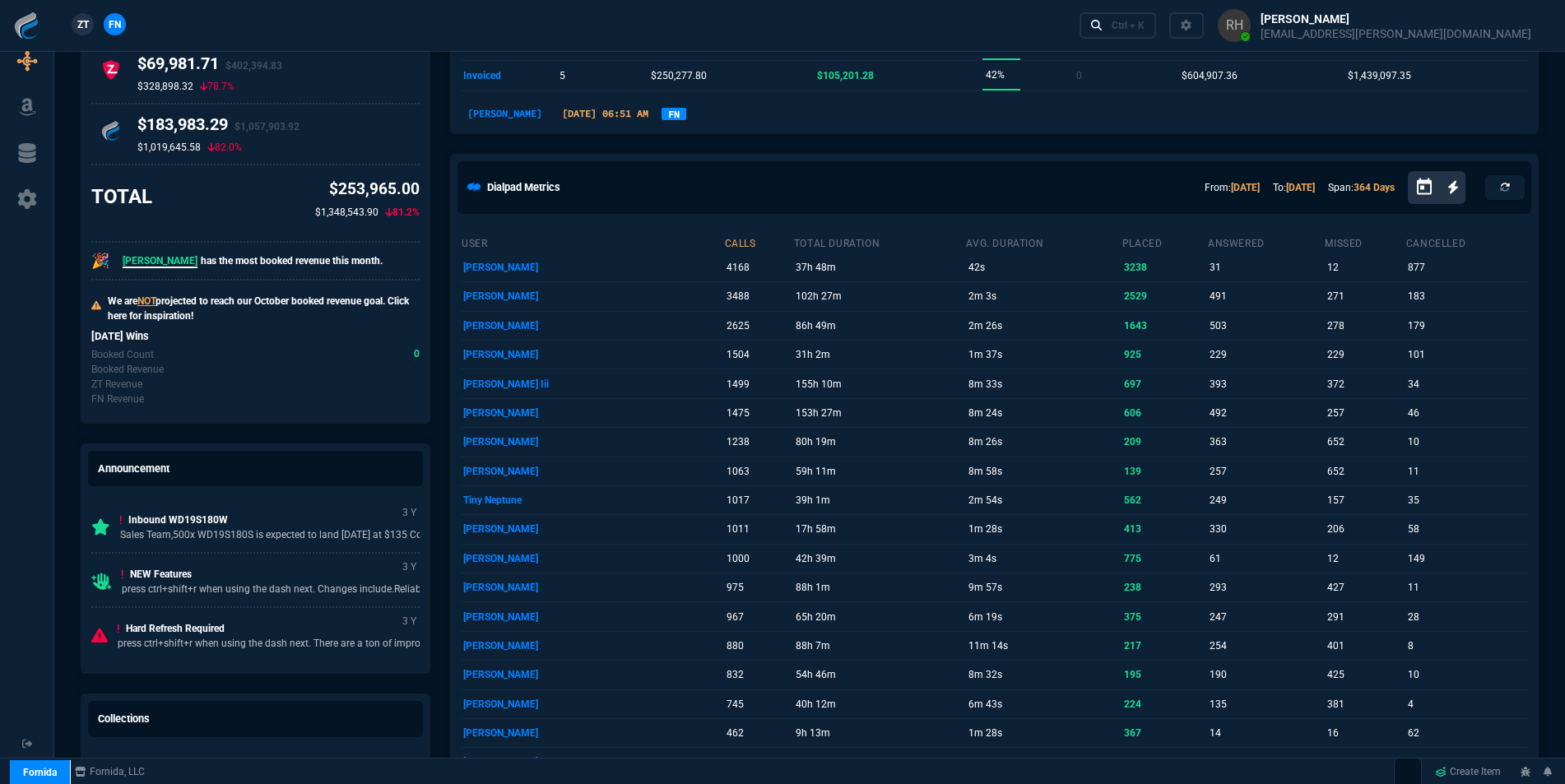
scroll to position [247, 0]
